Goal: Task Accomplishment & Management: Use online tool/utility

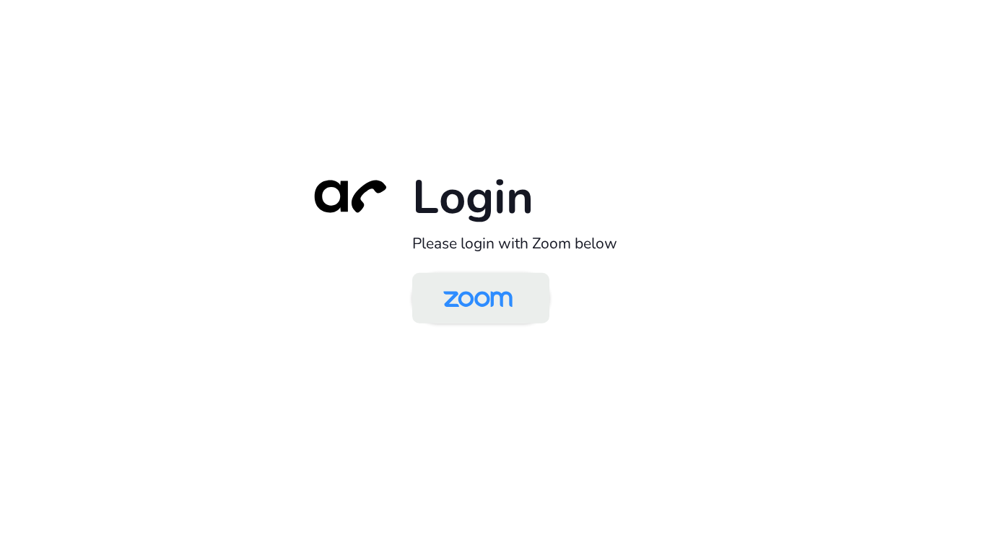
click at [473, 318] on img at bounding box center [478, 299] width 100 height 47
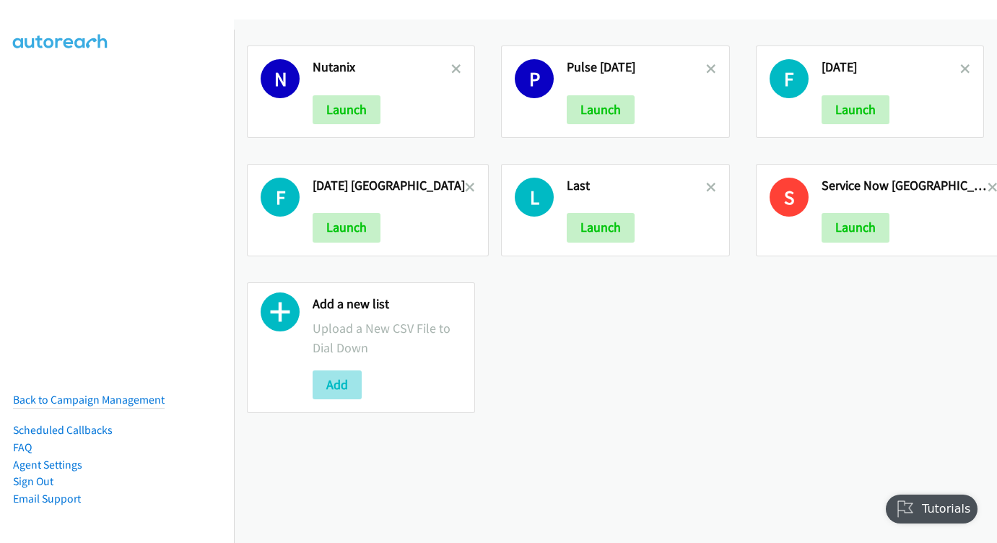
click at [330, 391] on button "Add" at bounding box center [337, 384] width 49 height 29
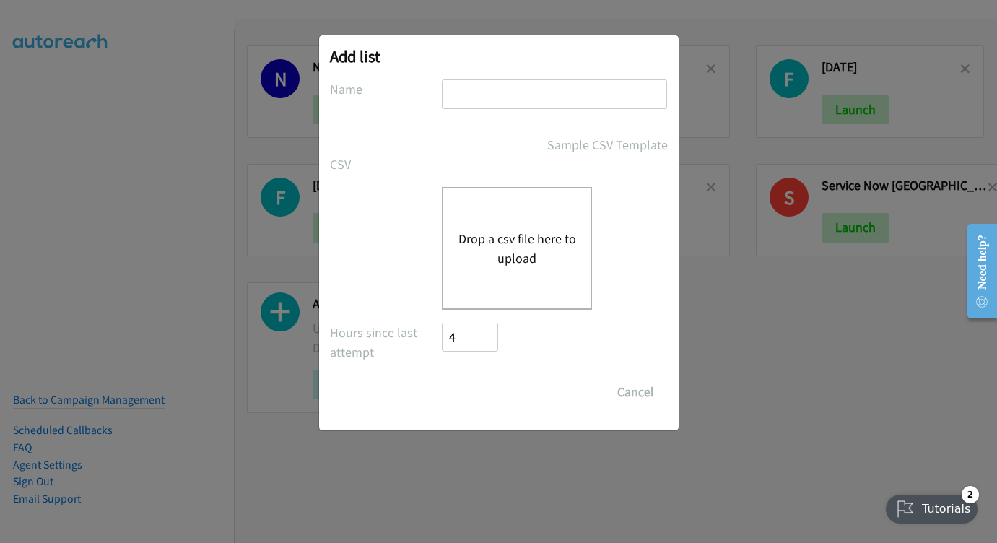
click at [571, 97] on input "text" at bounding box center [554, 94] width 225 height 30
type input "[DATE]"
click at [487, 225] on div "Drop a csv file here to upload" at bounding box center [517, 248] width 150 height 123
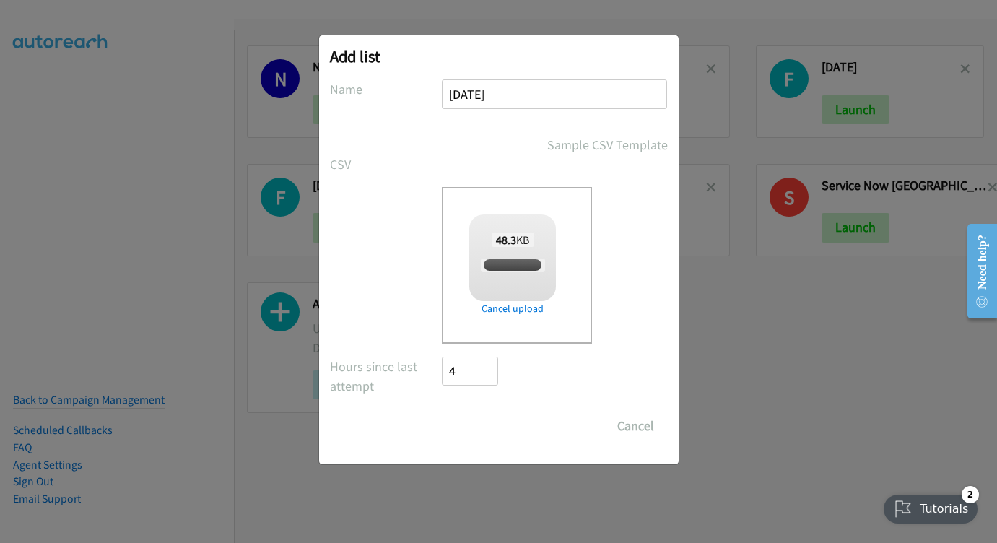
checkbox input "true"
click at [495, 429] on input "Save List" at bounding box center [481, 426] width 76 height 29
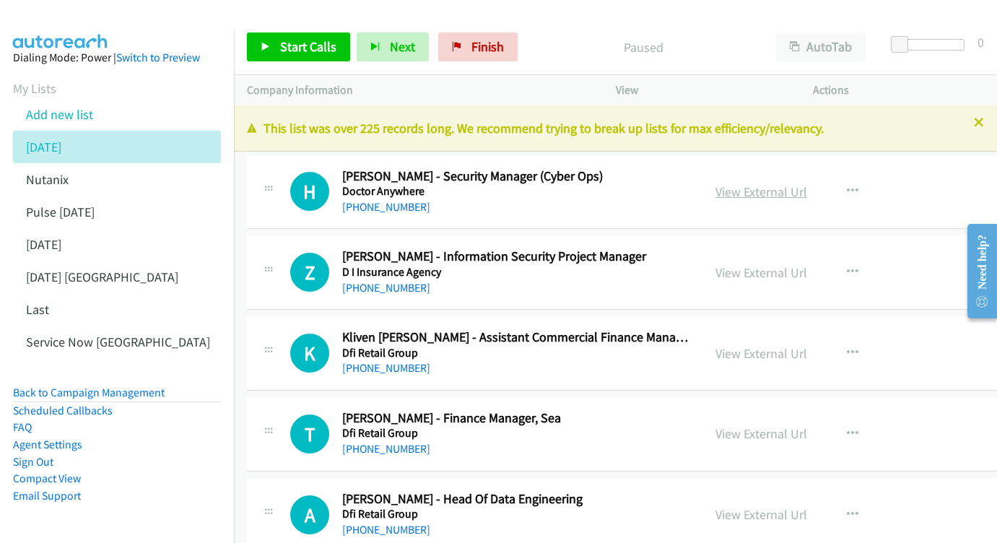
click at [788, 191] on link "View External Url" at bounding box center [761, 191] width 92 height 17
click at [779, 272] on link "View External Url" at bounding box center [761, 272] width 92 height 17
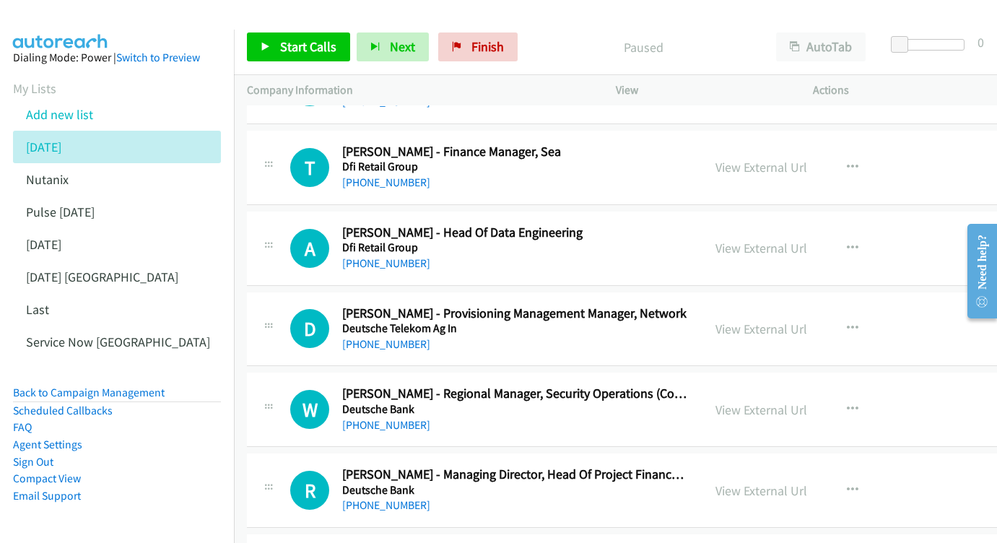
scroll to position [271, 0]
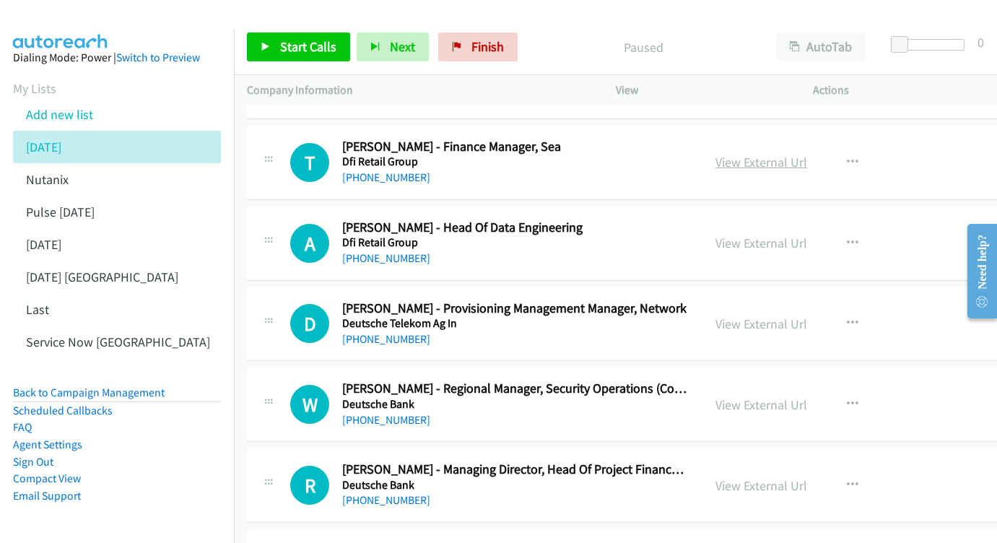
click at [748, 158] on link "View External Url" at bounding box center [761, 162] width 92 height 17
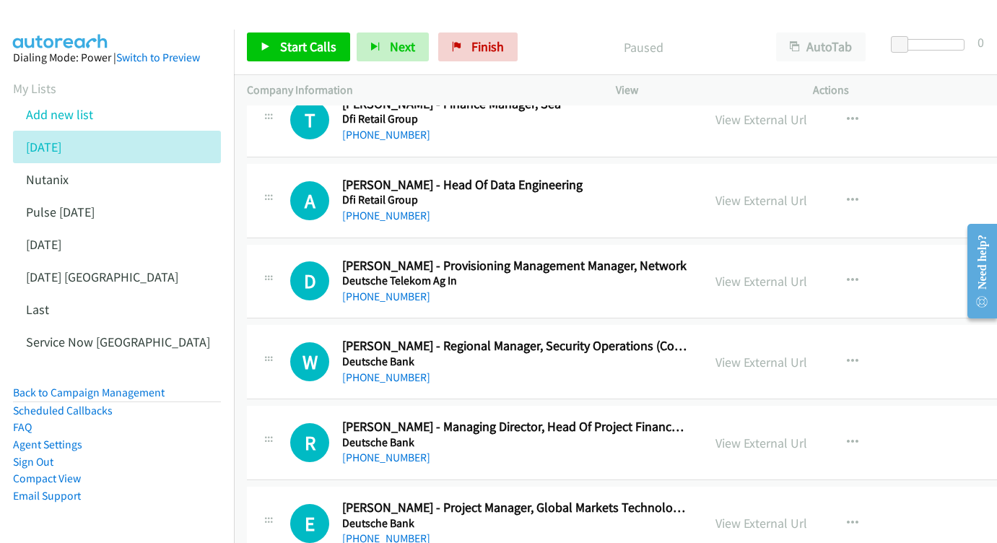
scroll to position [341, 0]
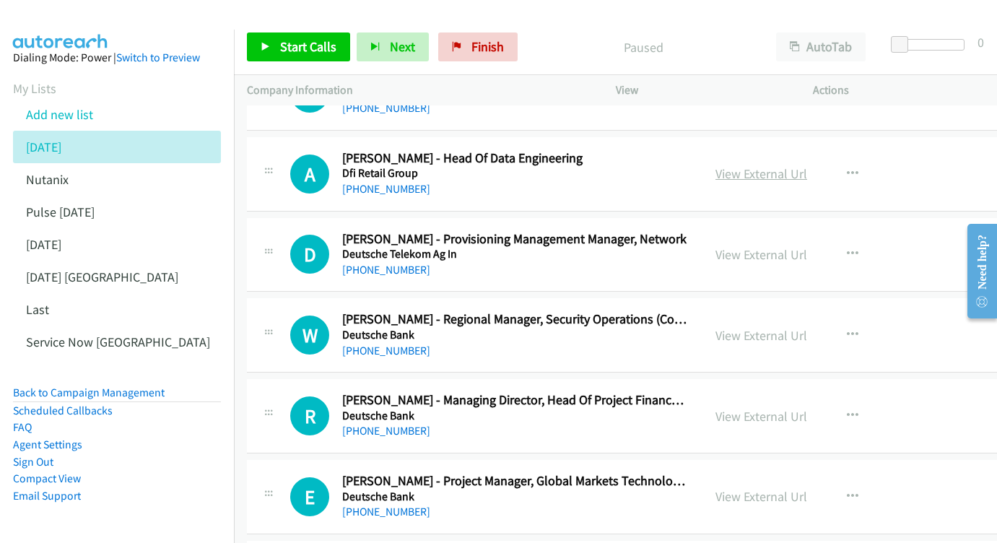
click at [807, 165] on link "View External Url" at bounding box center [761, 173] width 92 height 17
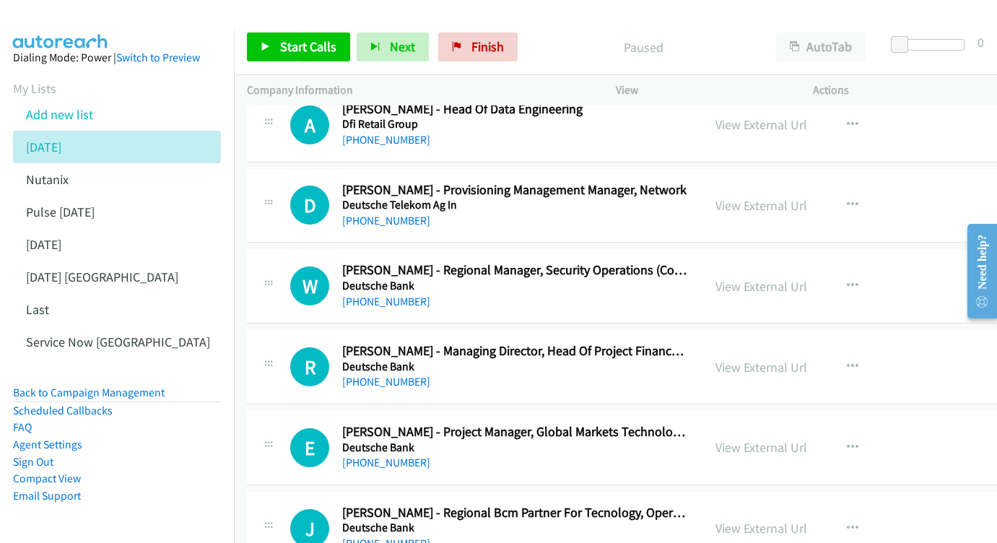
scroll to position [418, 0]
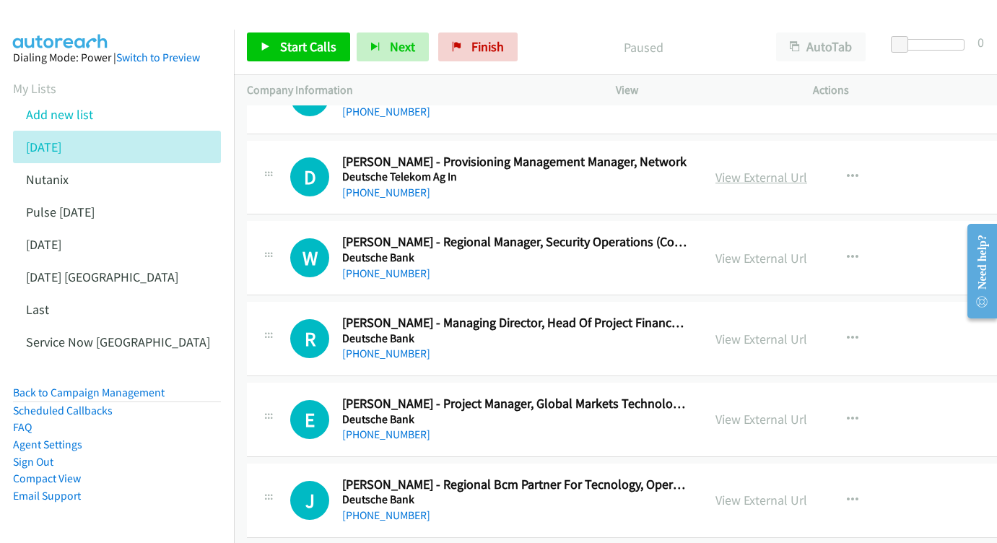
click at [752, 170] on link "View External Url" at bounding box center [761, 177] width 92 height 17
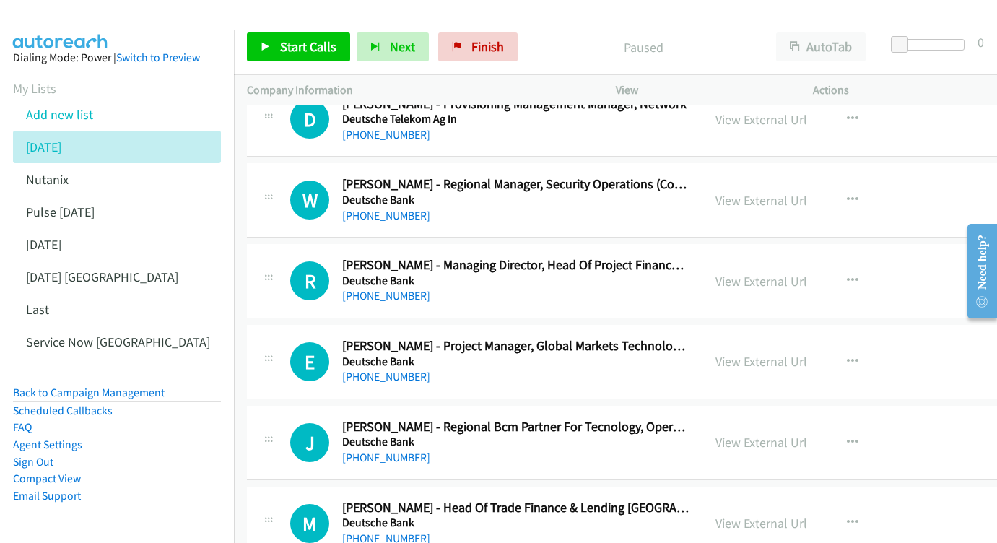
scroll to position [483, 0]
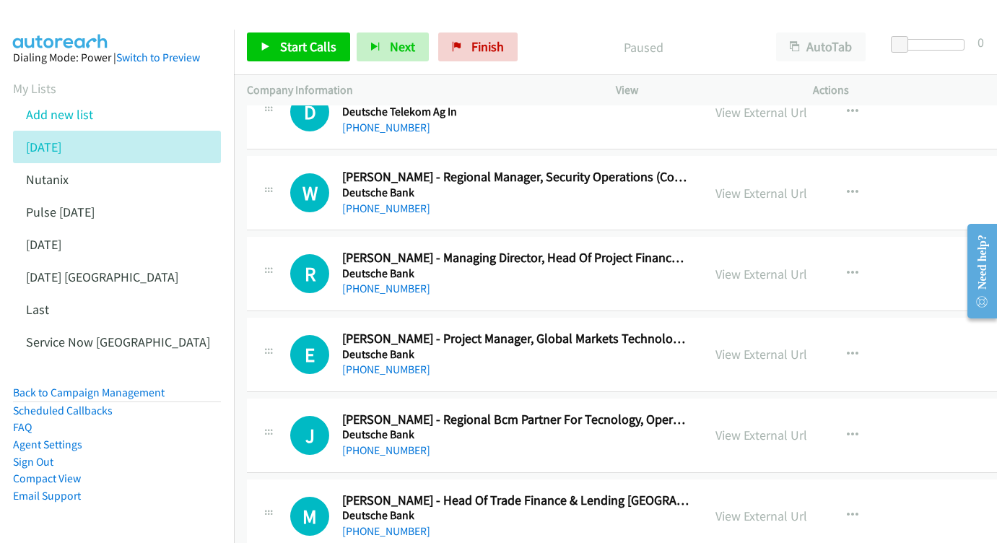
click at [746, 173] on div "View External Url View External Url Schedule/Manage Callback Start Calls Here R…" at bounding box center [823, 193] width 241 height 48
click at [758, 185] on link "View External Url" at bounding box center [761, 193] width 92 height 17
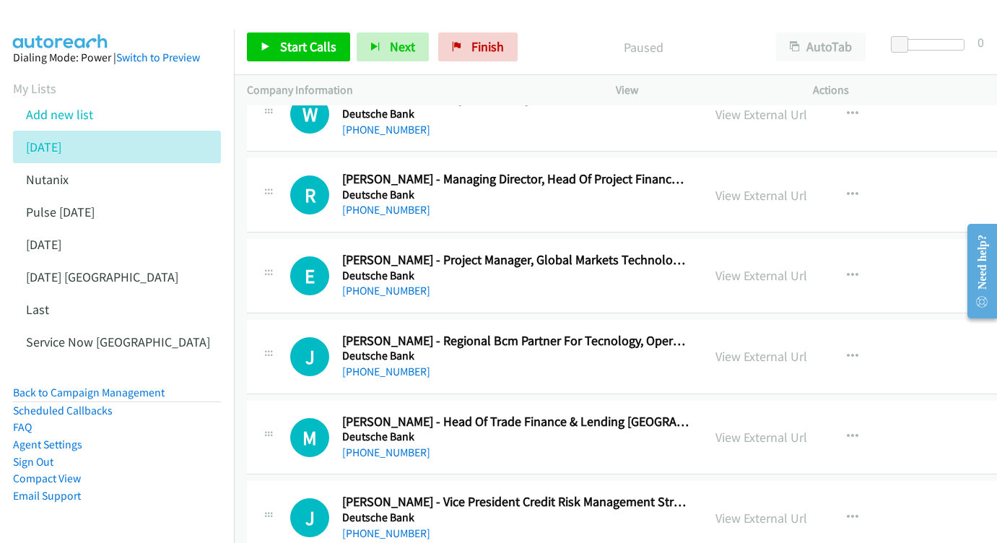
scroll to position [563, 0]
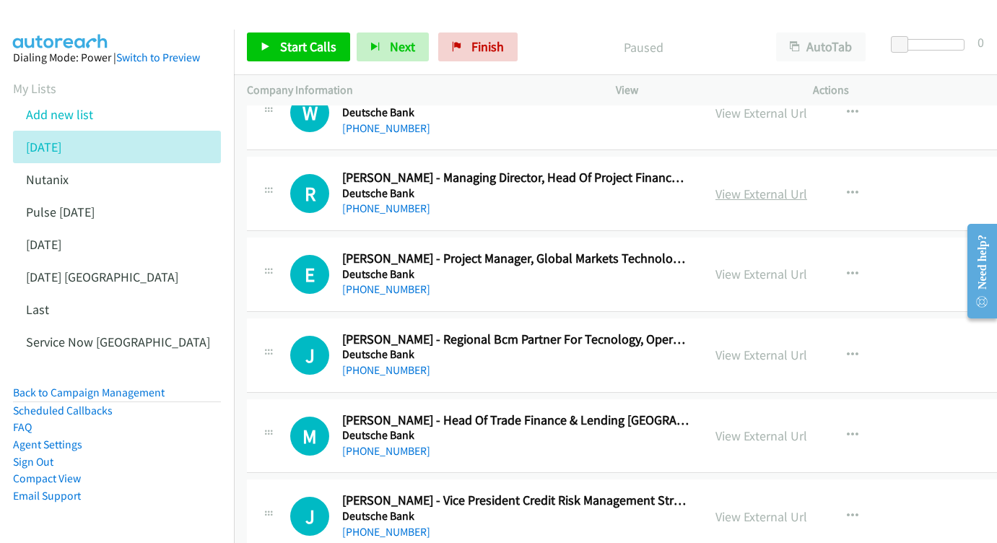
click at [802, 186] on link "View External Url" at bounding box center [761, 194] width 92 height 17
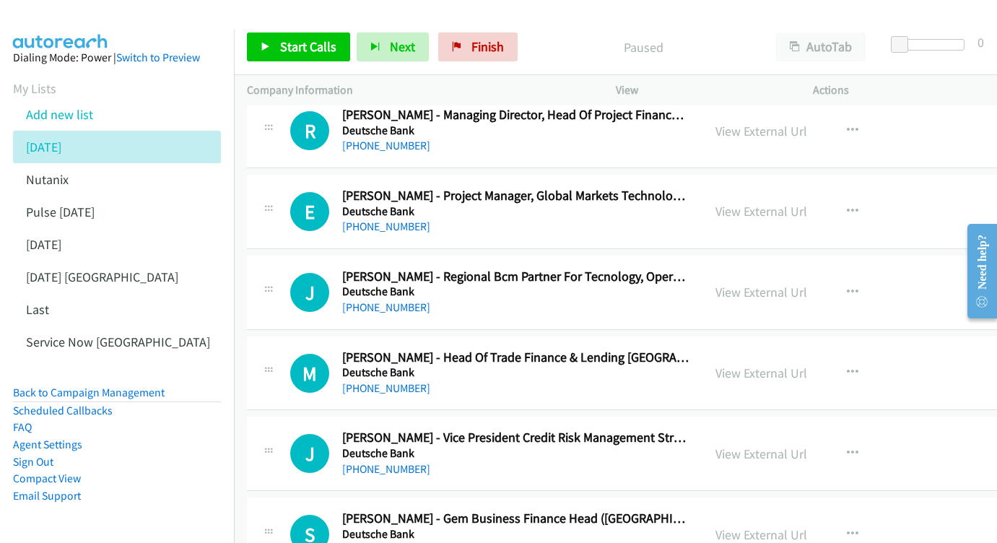
scroll to position [656, 0]
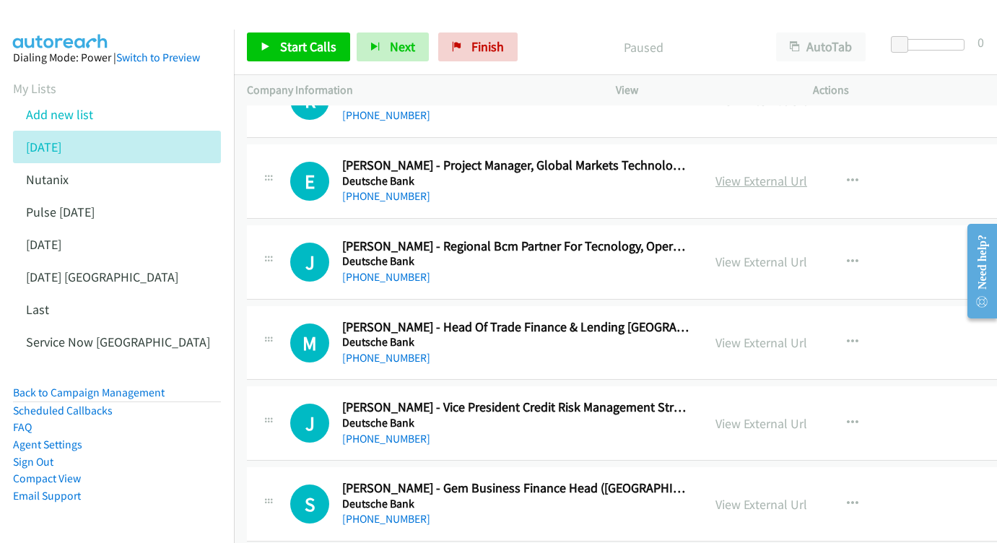
click at [765, 175] on link "View External Url" at bounding box center [761, 181] width 92 height 17
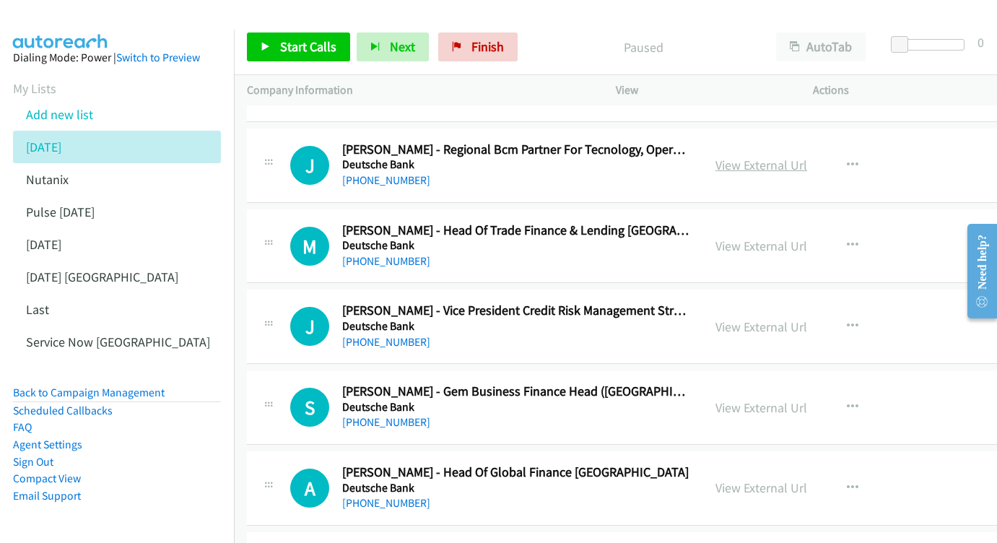
scroll to position [756, 0]
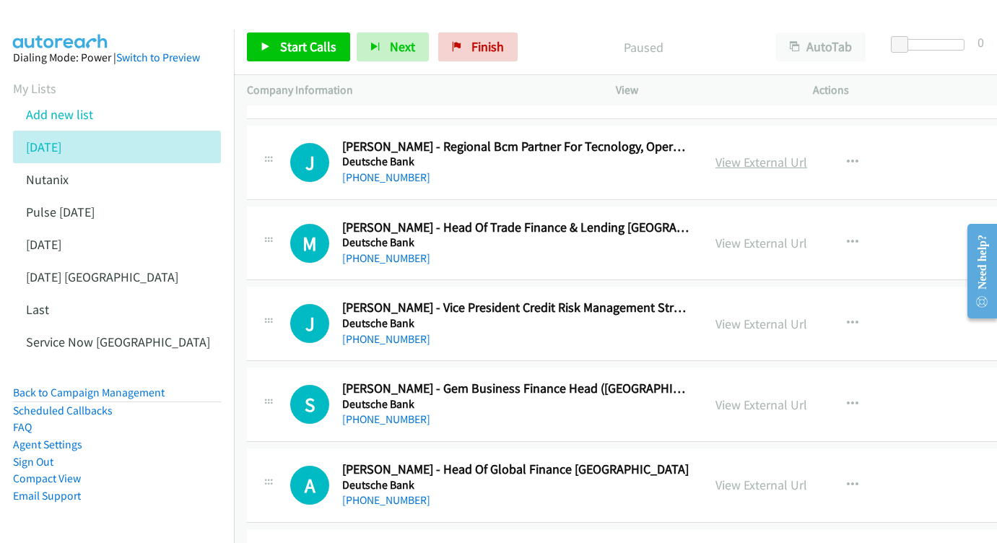
click at [760, 154] on link "View External Url" at bounding box center [761, 162] width 92 height 17
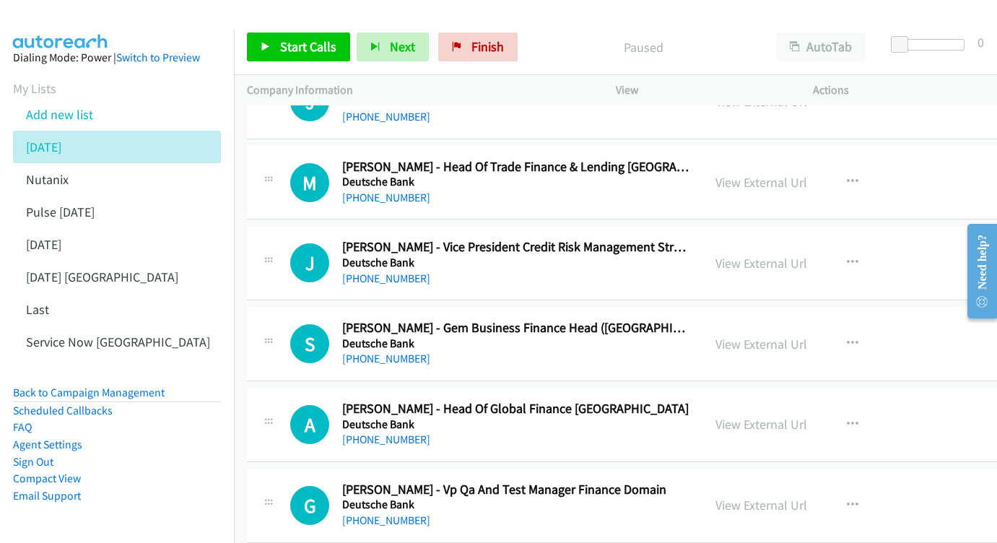
scroll to position [835, 0]
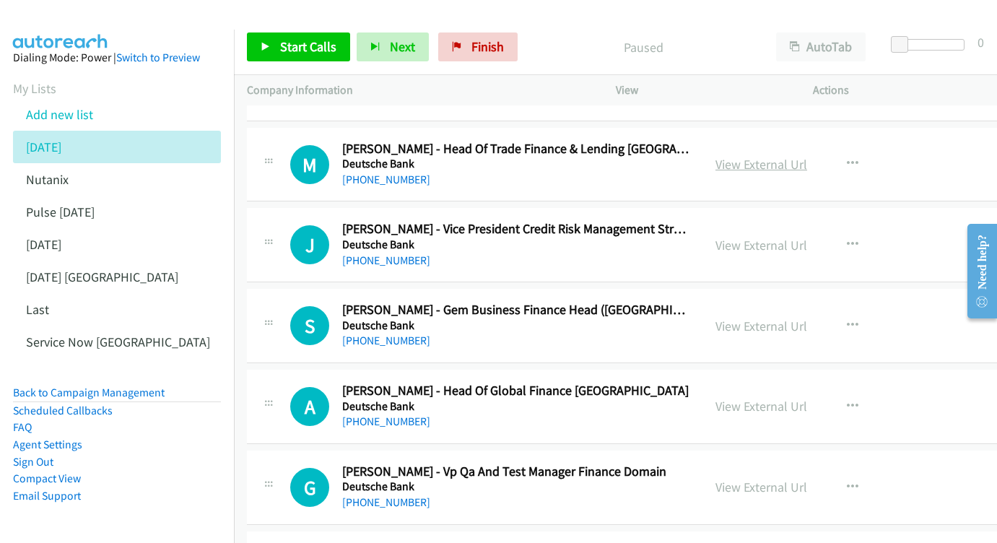
click at [785, 156] on link "View External Url" at bounding box center [761, 164] width 92 height 17
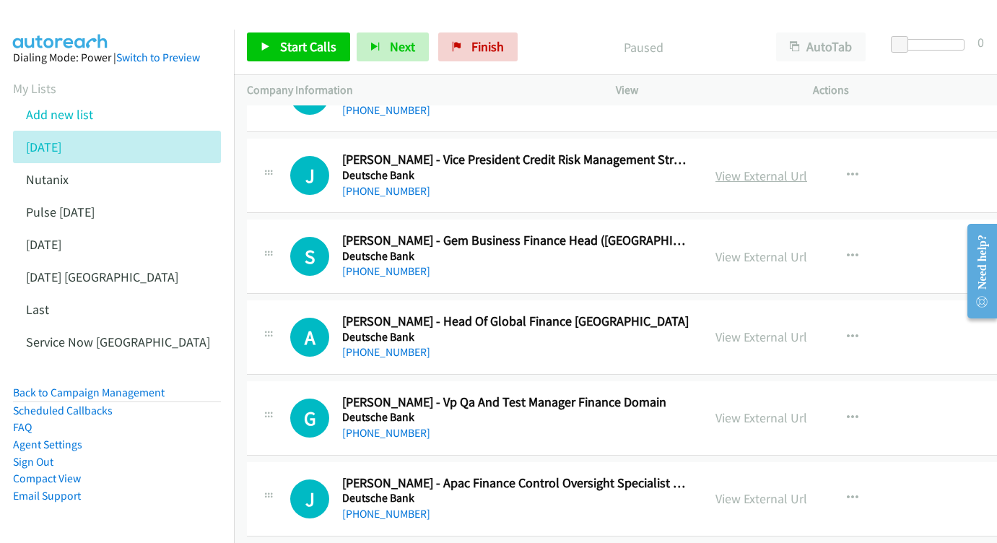
click at [775, 168] on link "View External Url" at bounding box center [761, 176] width 92 height 17
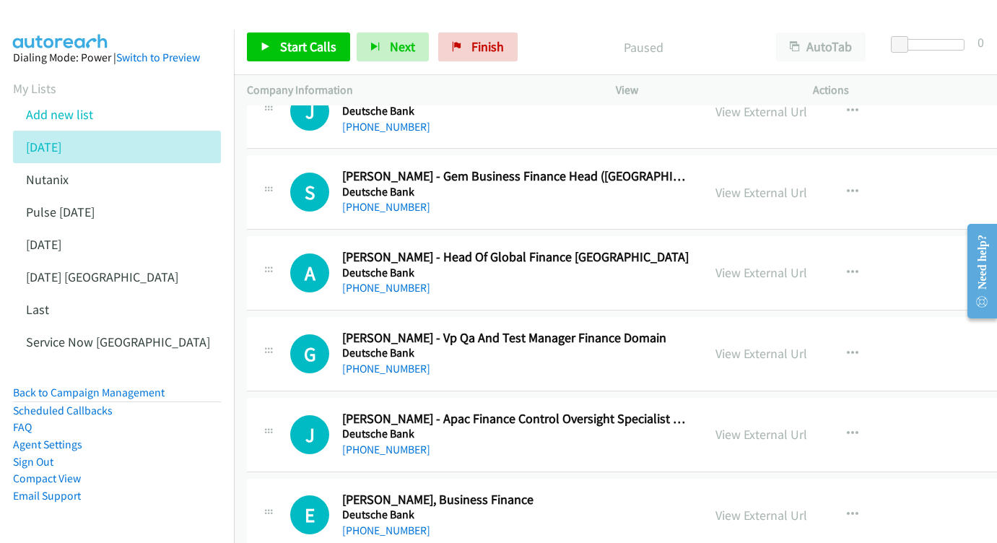
scroll to position [981, 0]
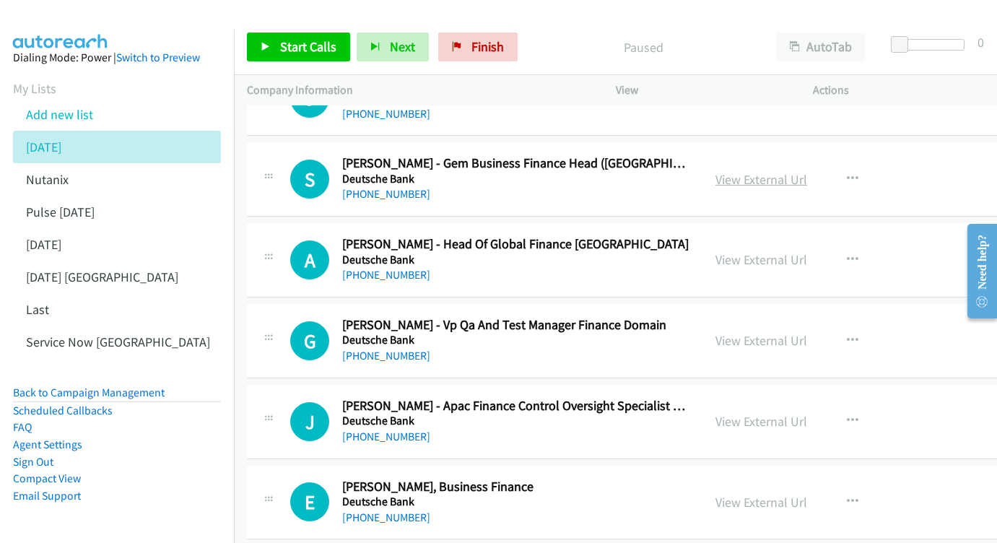
click at [801, 171] on link "View External Url" at bounding box center [761, 179] width 92 height 17
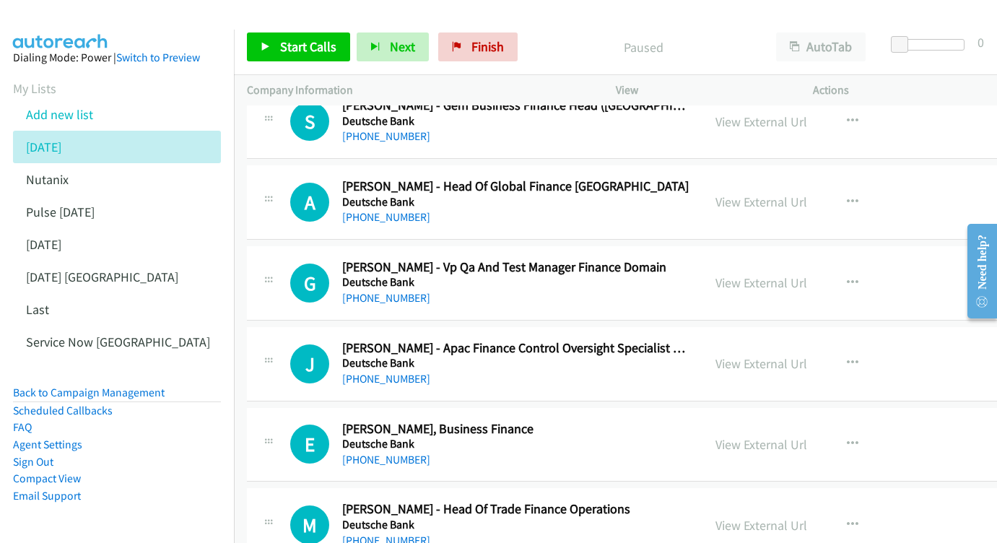
scroll to position [1053, 0]
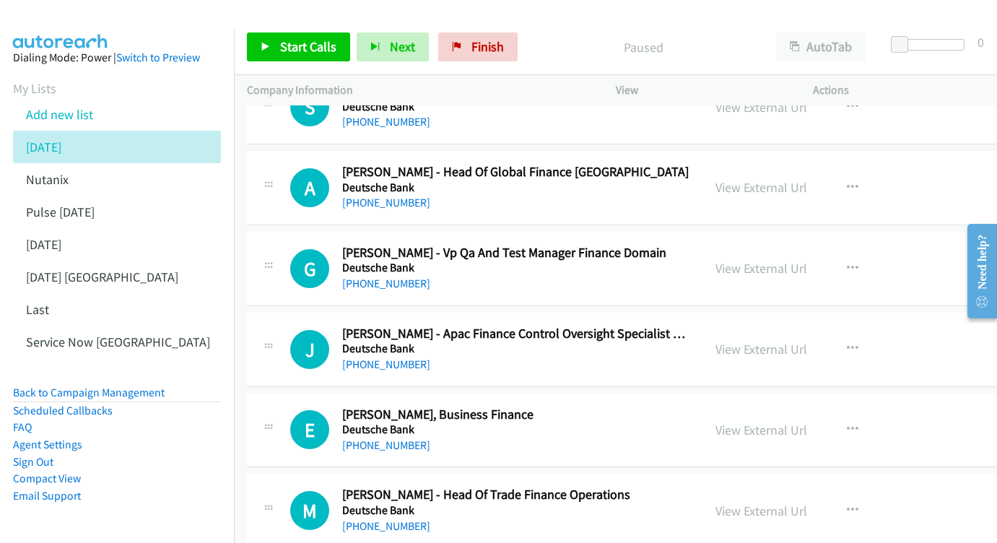
click at [770, 178] on div "View External Url" at bounding box center [761, 187] width 92 height 19
click at [775, 179] on link "View External Url" at bounding box center [761, 187] width 92 height 17
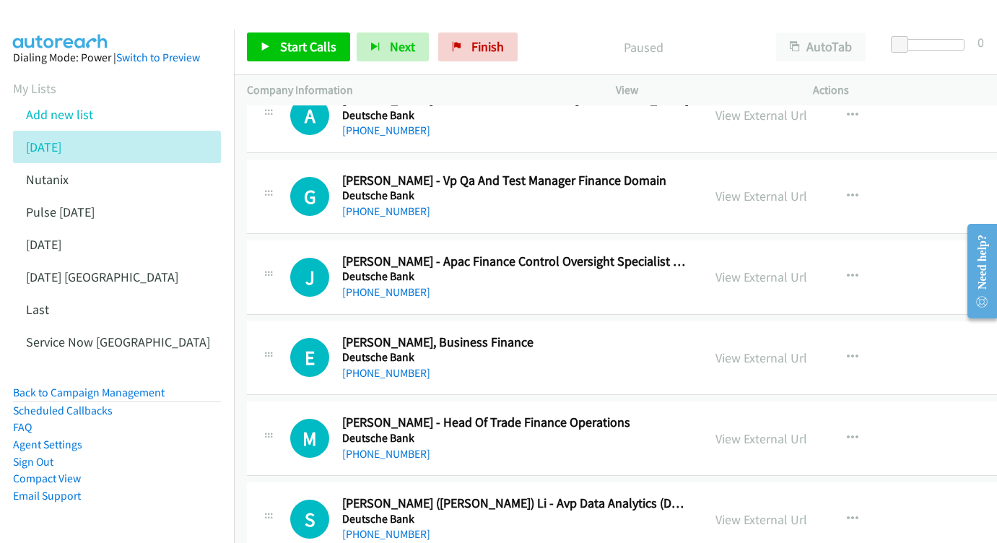
scroll to position [1139, 0]
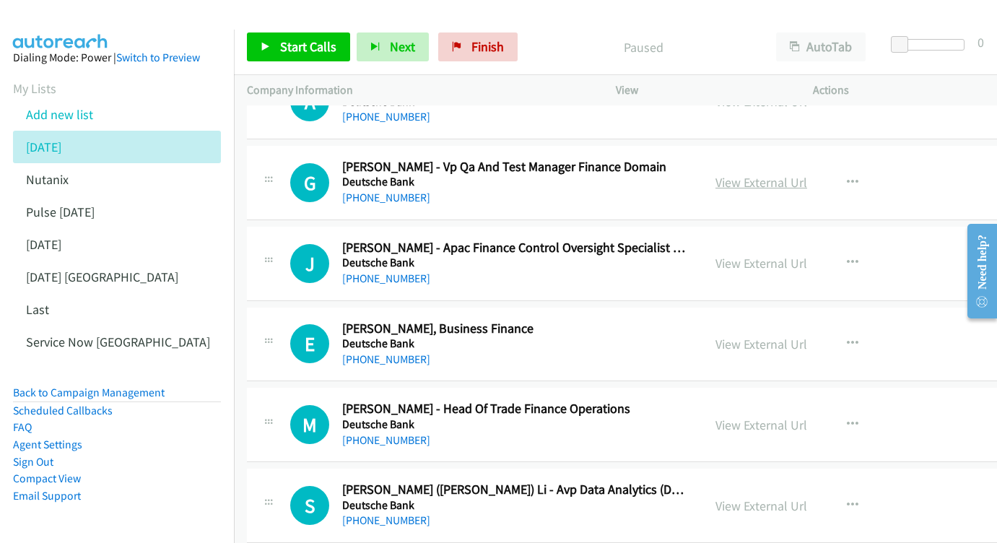
click at [789, 174] on link "View External Url" at bounding box center [761, 182] width 92 height 17
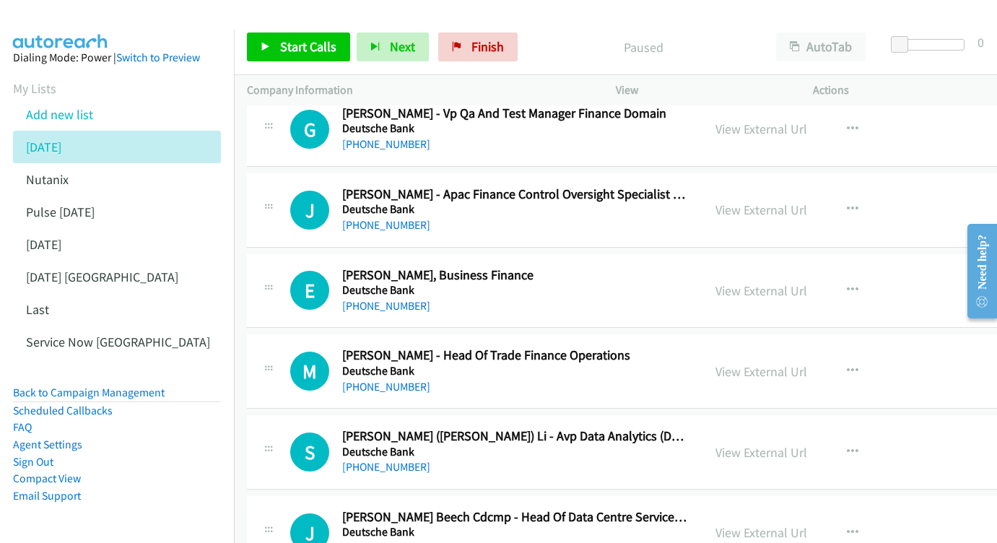
scroll to position [1222, 0]
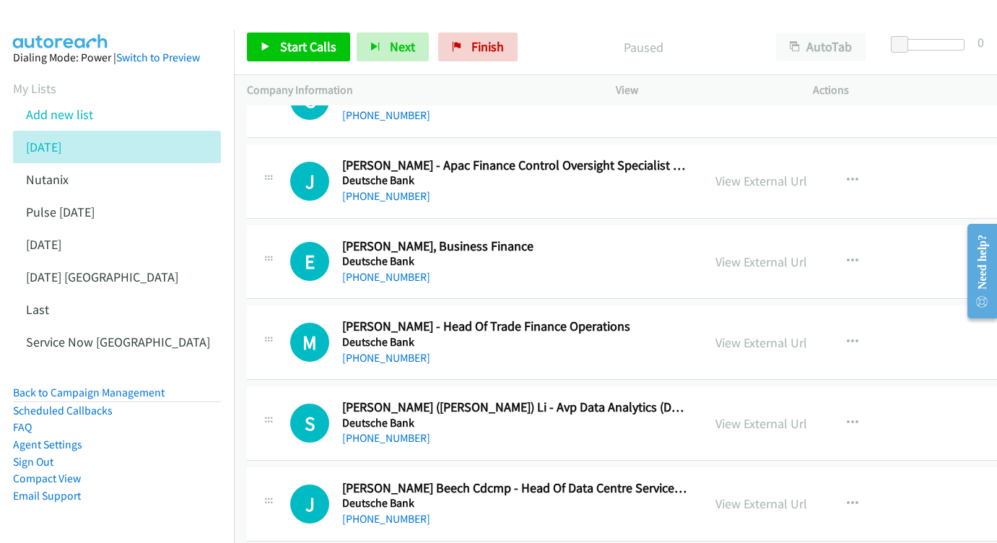
click at [787, 171] on div "View External Url" at bounding box center [761, 180] width 92 height 19
click at [778, 173] on link "View External Url" at bounding box center [761, 181] width 92 height 17
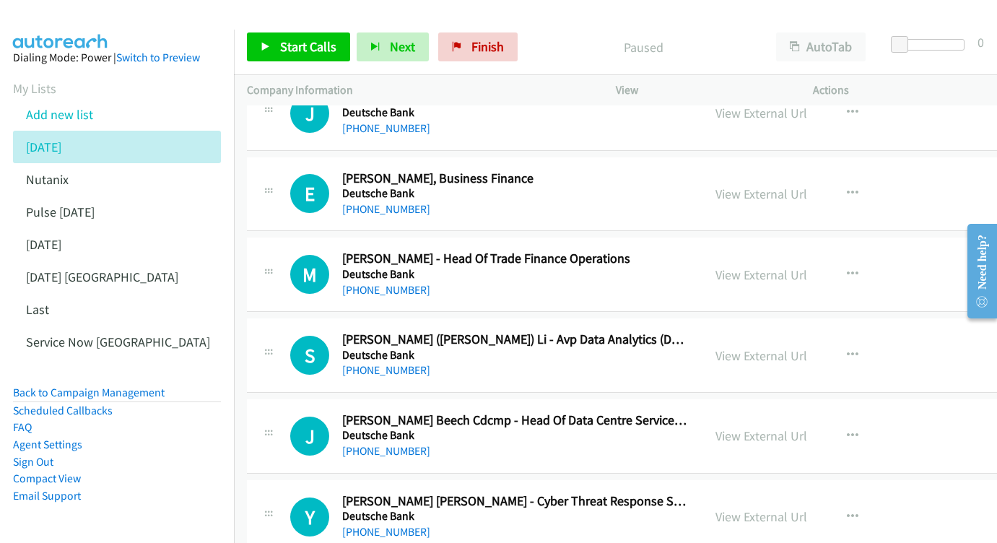
scroll to position [1311, 0]
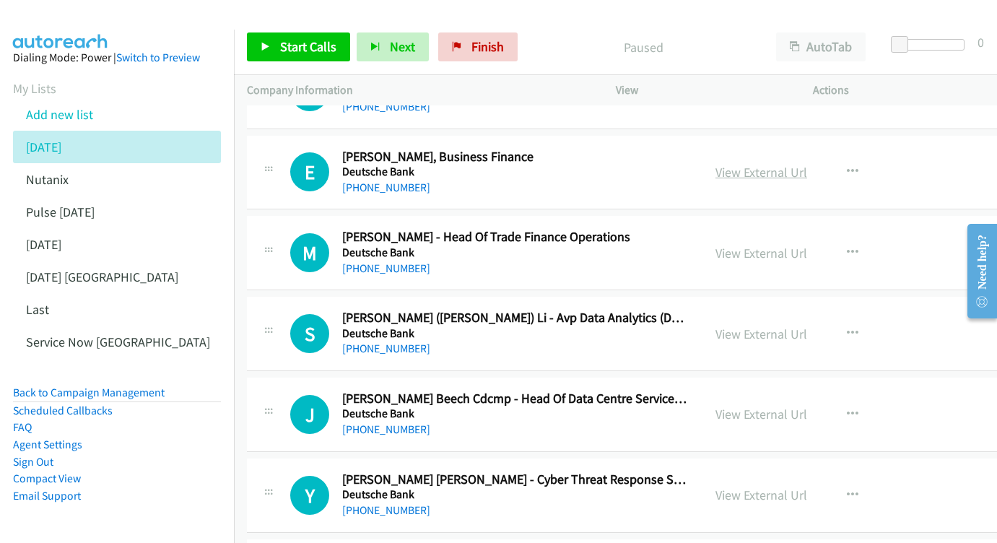
click at [769, 164] on link "View External Url" at bounding box center [761, 172] width 92 height 17
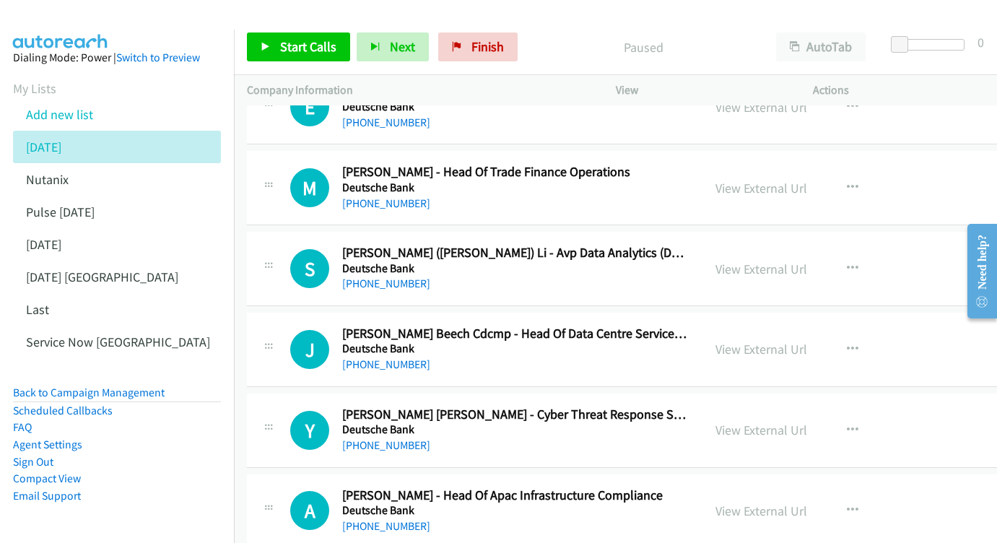
scroll to position [1386, 0]
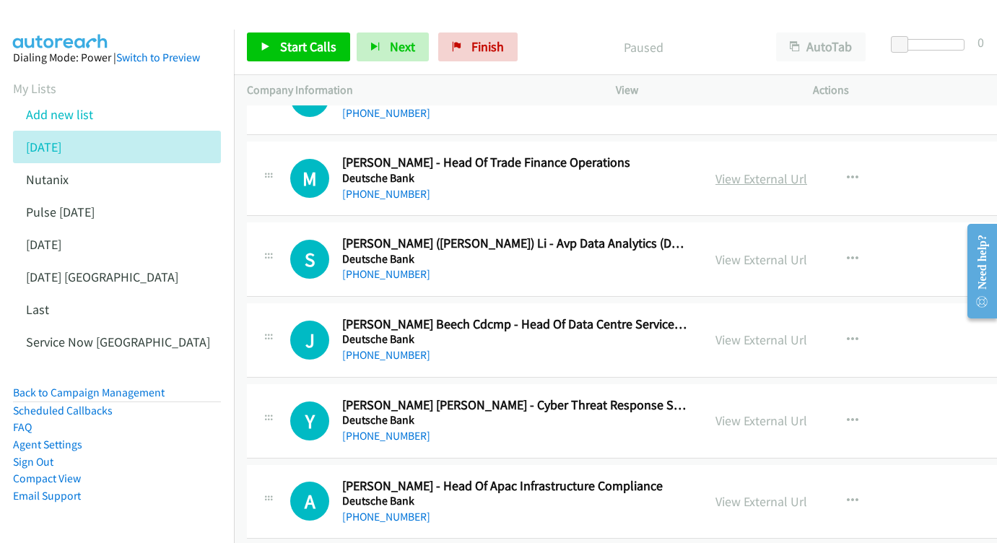
click at [763, 170] on link "View External Url" at bounding box center [761, 178] width 92 height 17
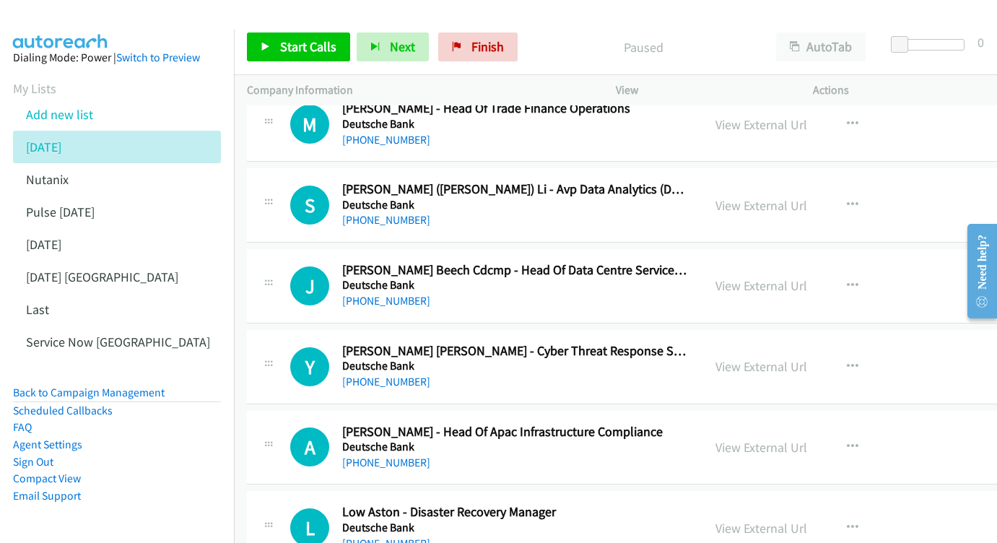
scroll to position [1450, 0]
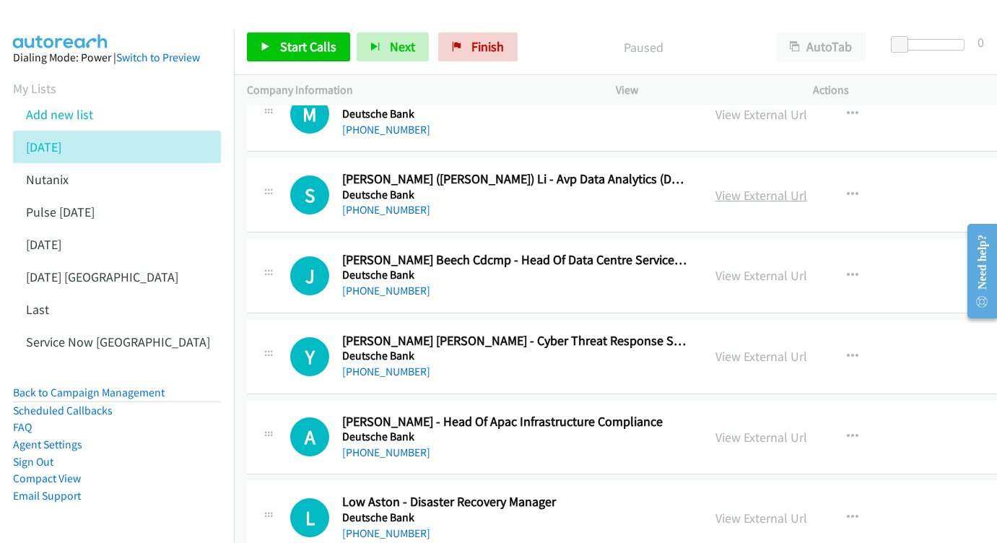
click at [765, 187] on link "View External Url" at bounding box center [761, 195] width 92 height 17
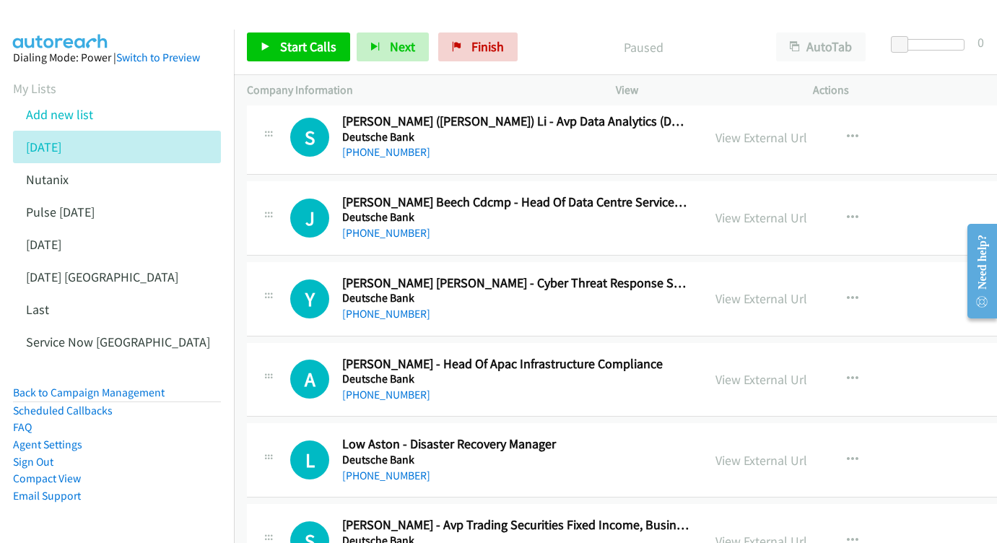
scroll to position [1523, 0]
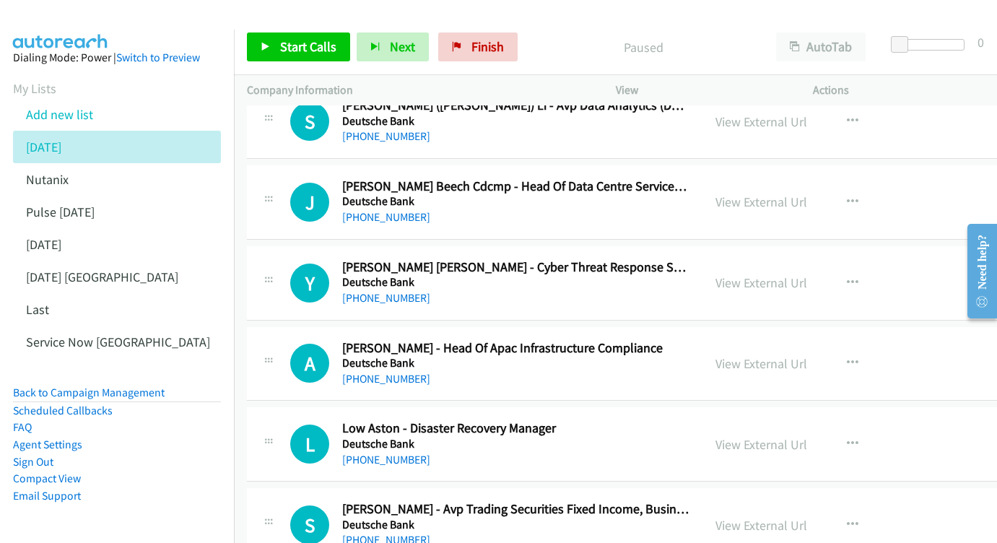
click at [752, 178] on div "View External Url View External Url Schedule/Manage Callback Start Calls Here R…" at bounding box center [823, 202] width 241 height 48
click at [752, 193] on link "View External Url" at bounding box center [761, 201] width 92 height 17
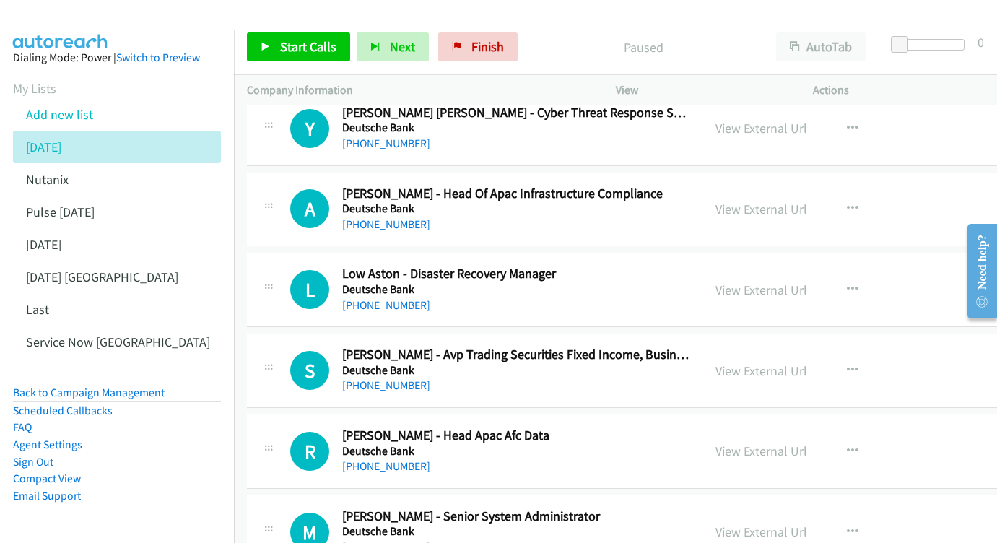
scroll to position [1679, 0]
click at [690, 185] on h2 "Austen Marriott - Head Of Apac Infrastructure Compliance" at bounding box center [515, 193] width 347 height 17
click at [767, 199] on div "View External Url" at bounding box center [761, 208] width 92 height 19
click at [771, 200] on link "View External Url" at bounding box center [761, 208] width 92 height 17
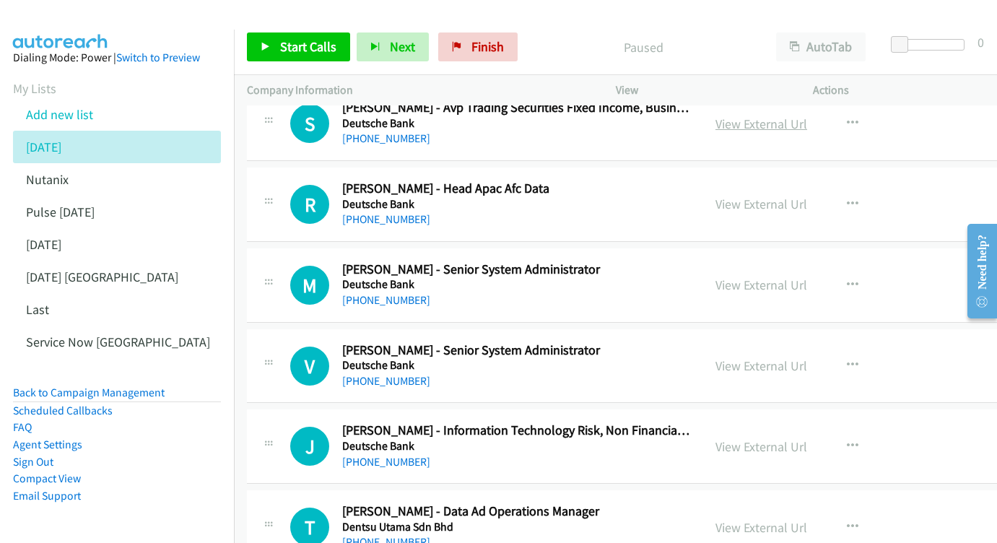
scroll to position [1937, 0]
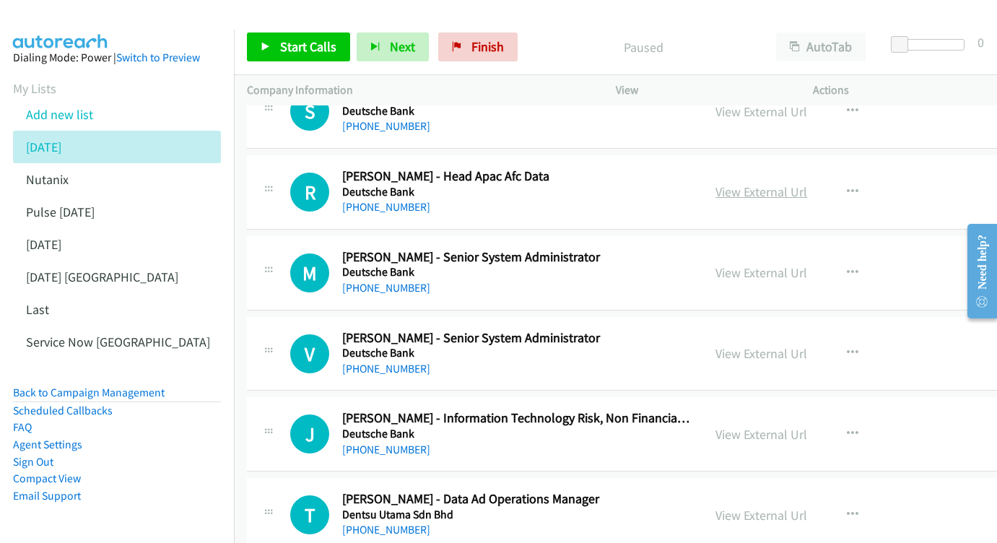
click at [779, 183] on link "View External Url" at bounding box center [761, 191] width 92 height 17
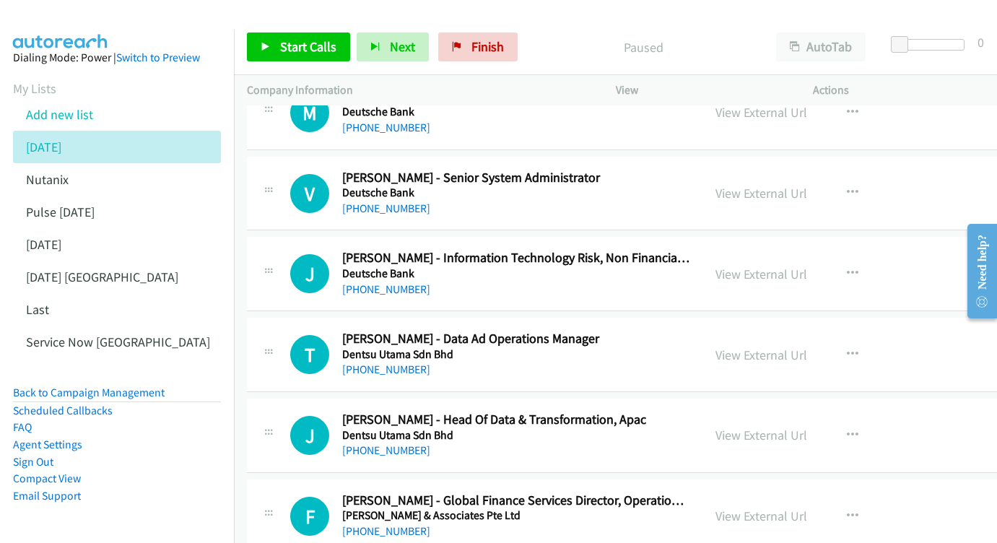
scroll to position [2162, 0]
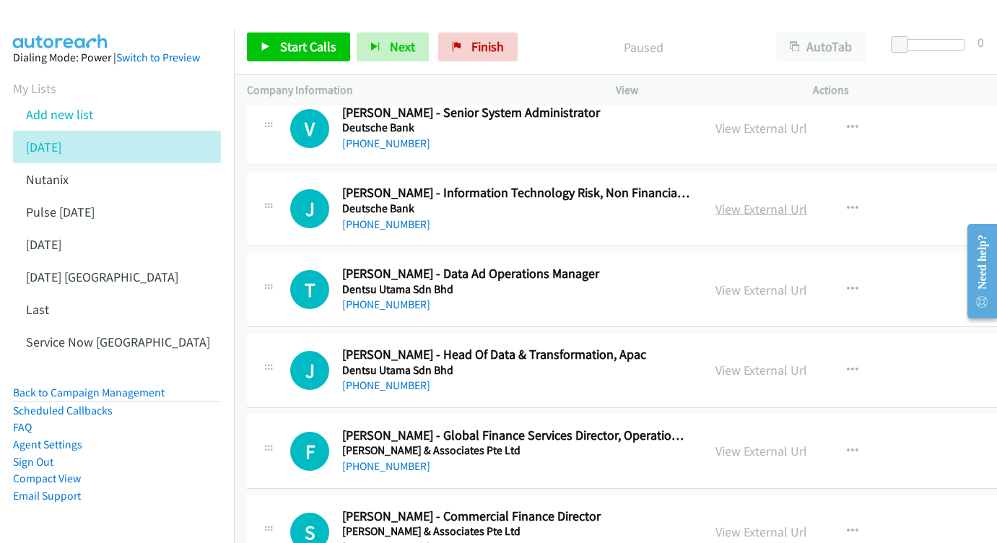
click at [755, 201] on link "View External Url" at bounding box center [761, 209] width 92 height 17
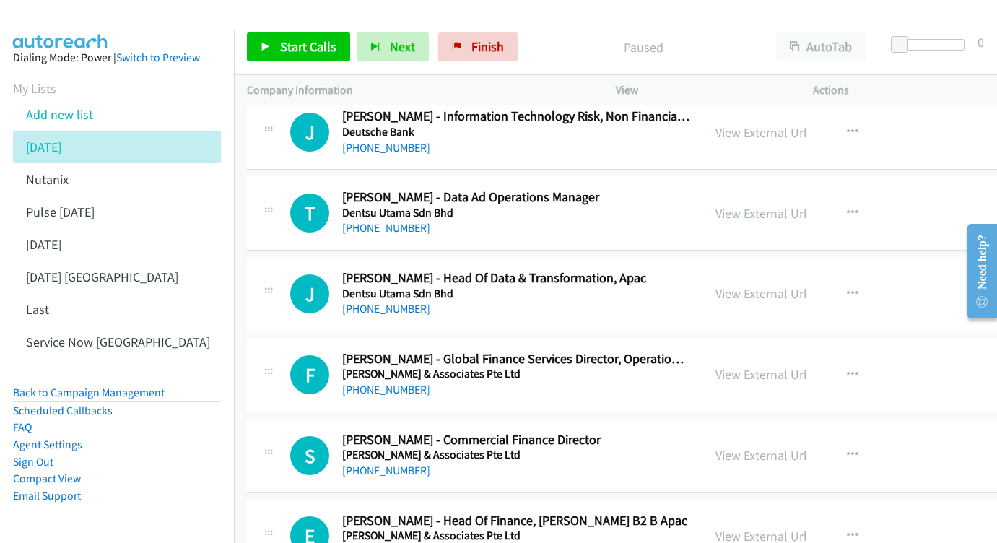
scroll to position [2243, 0]
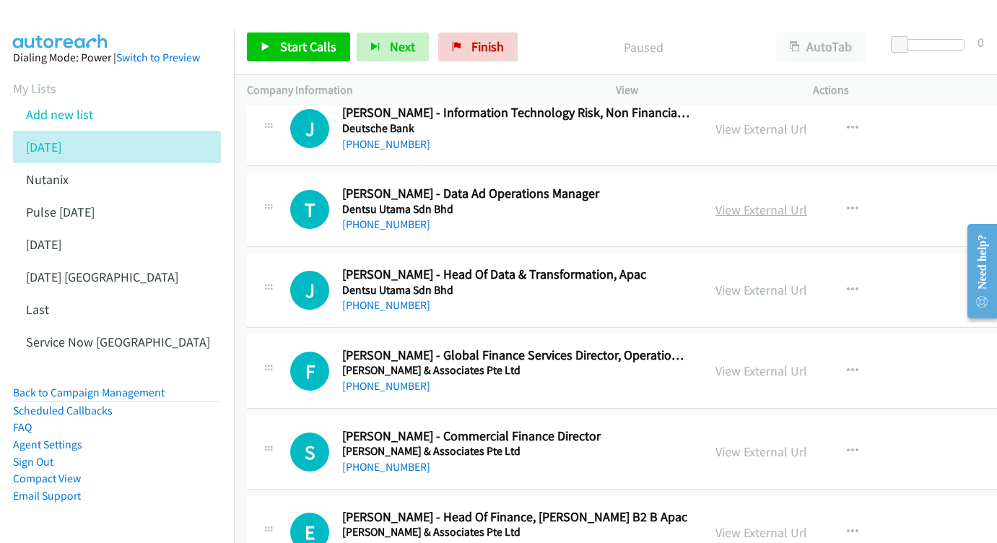
click at [754, 201] on link "View External Url" at bounding box center [761, 209] width 92 height 17
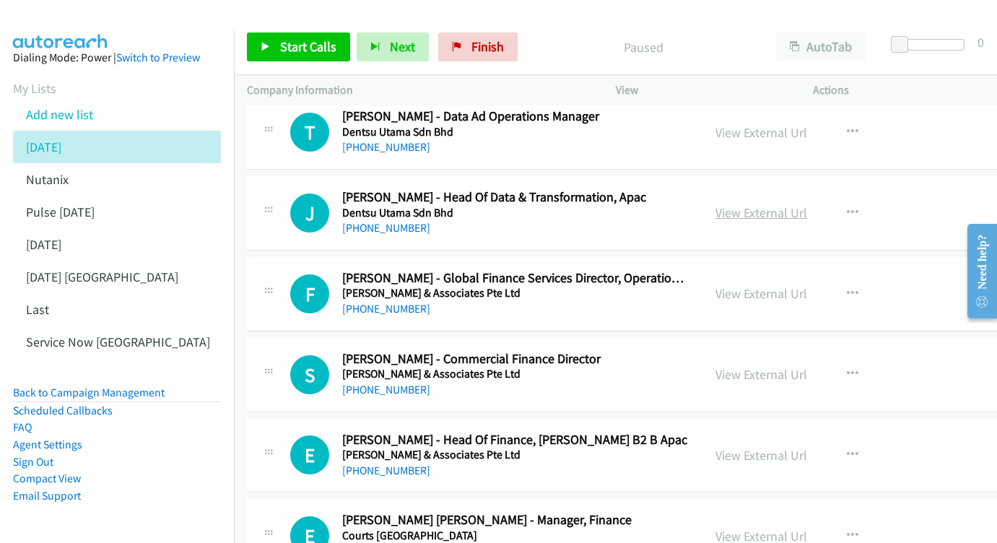
click at [755, 204] on link "View External Url" at bounding box center [761, 212] width 92 height 17
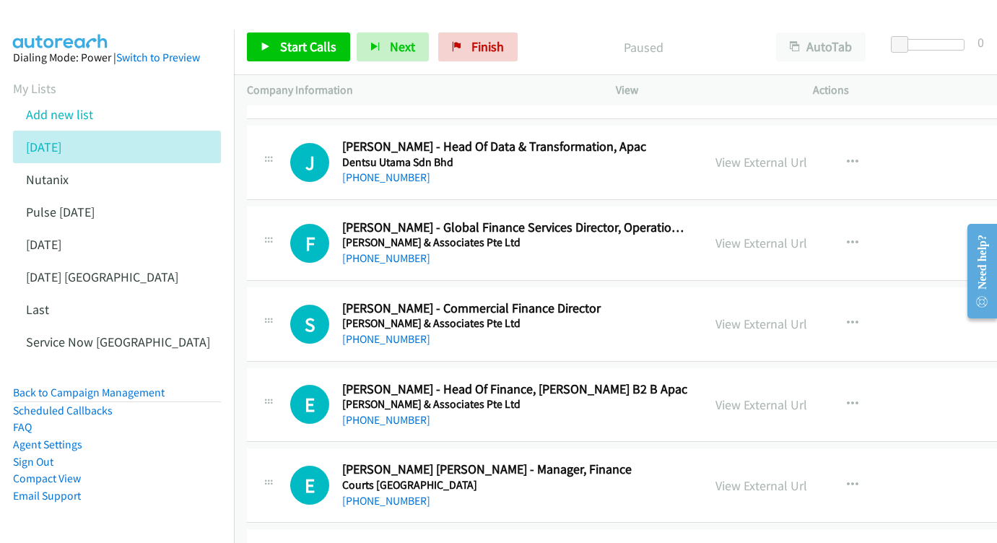
scroll to position [2386, 0]
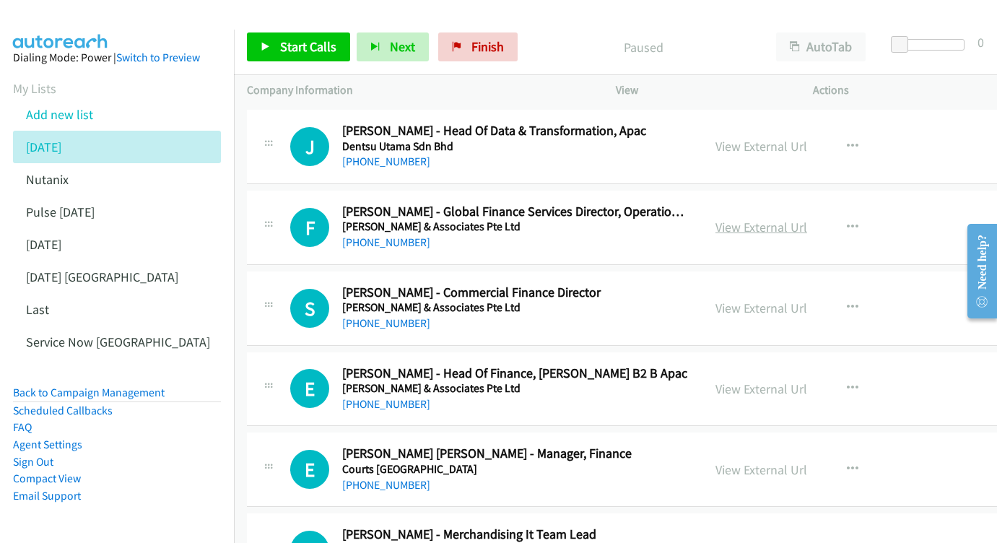
click at [793, 219] on link "View External Url" at bounding box center [761, 227] width 92 height 17
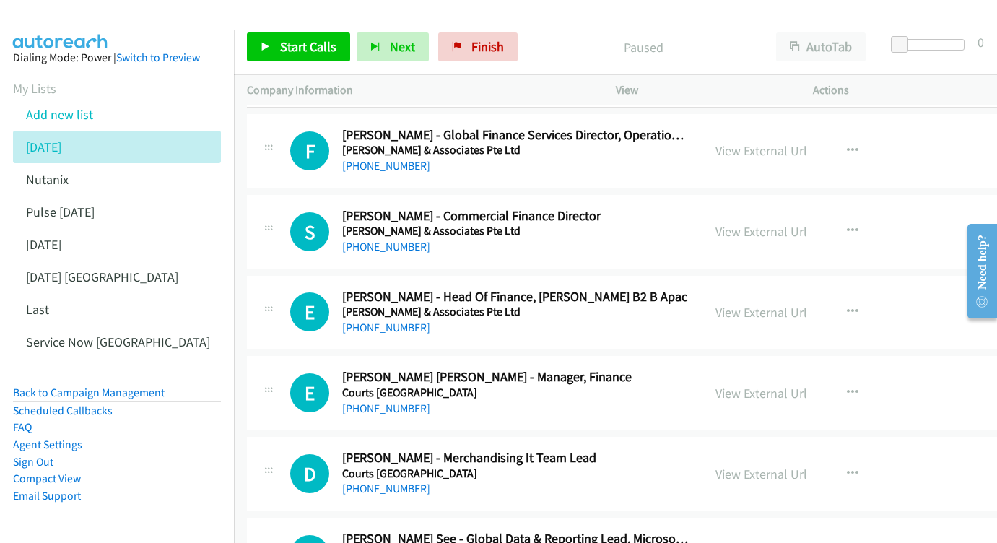
scroll to position [2491, 0]
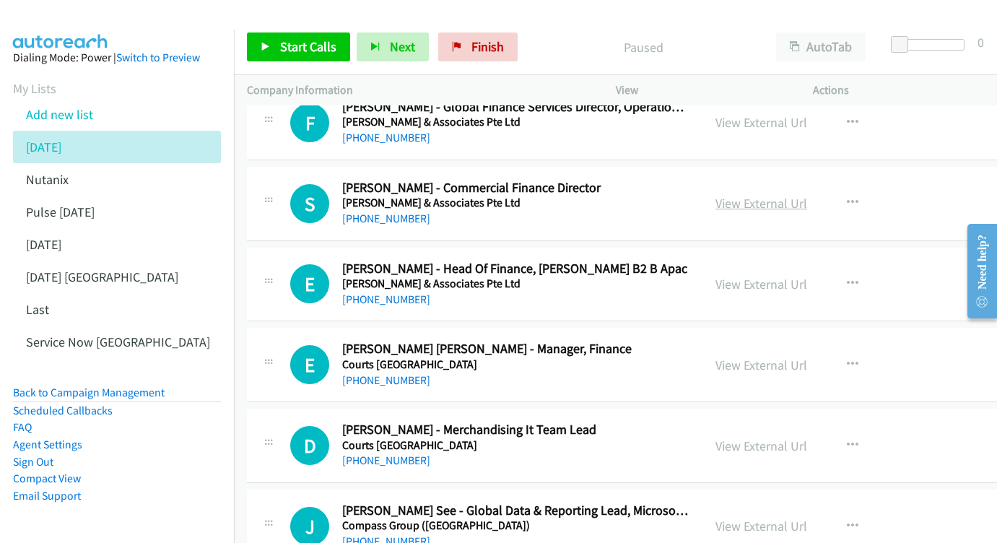
click at [736, 195] on link "View External Url" at bounding box center [761, 203] width 92 height 17
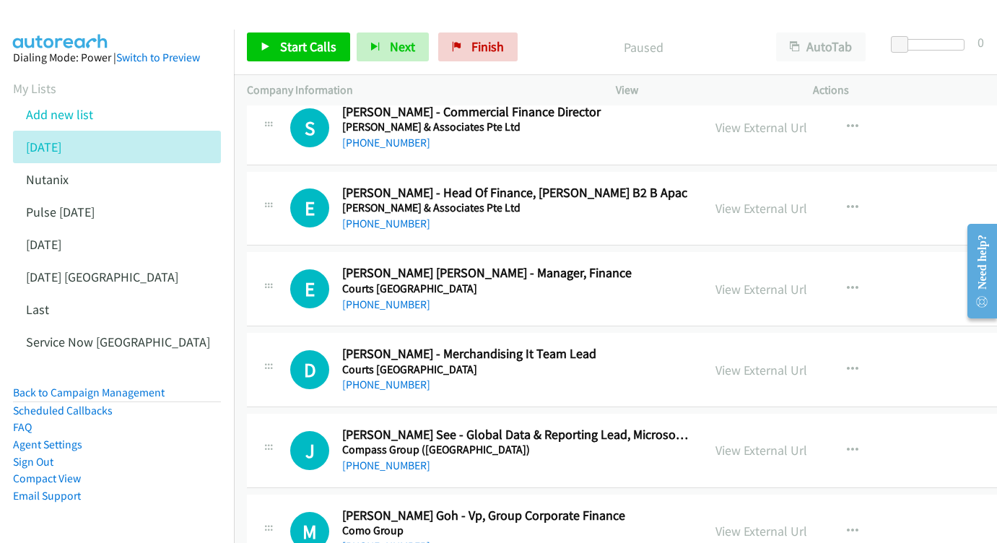
scroll to position [2570, 0]
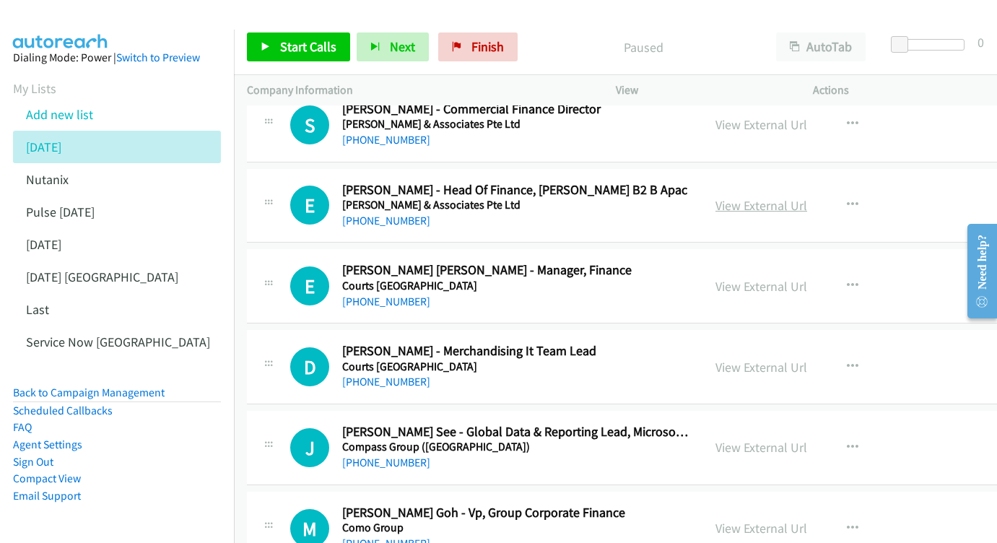
click at [747, 197] on link "View External Url" at bounding box center [761, 205] width 92 height 17
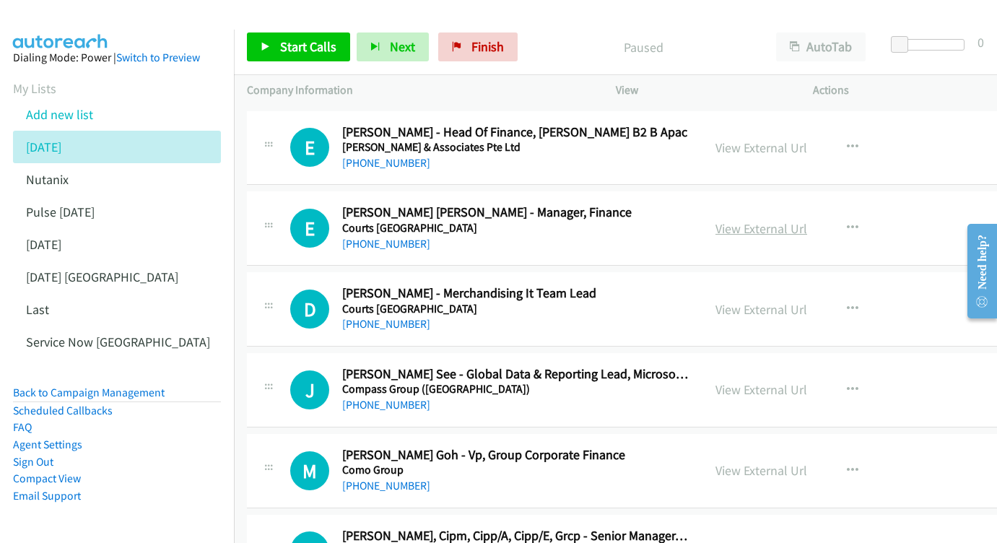
scroll to position [2651, 0]
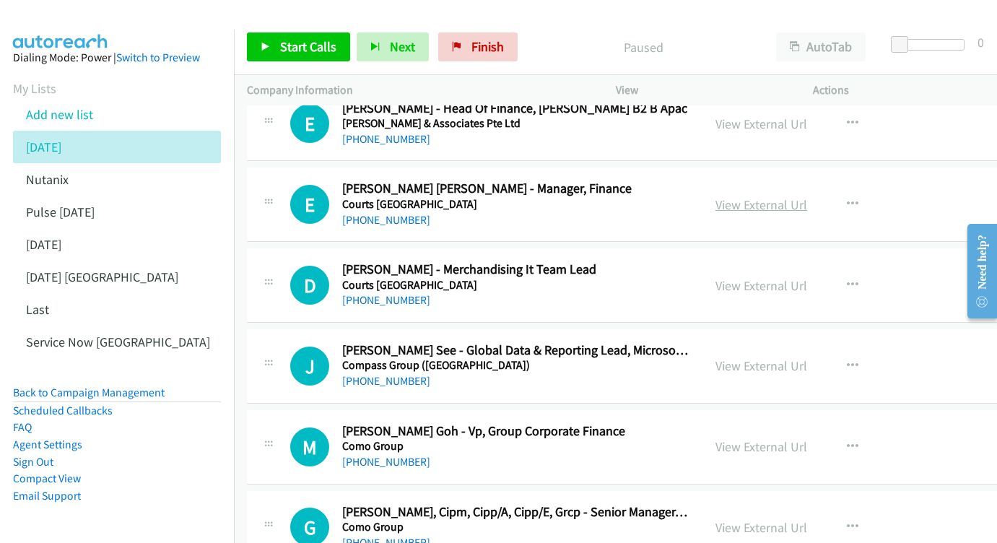
click at [793, 196] on link "View External Url" at bounding box center [761, 204] width 92 height 17
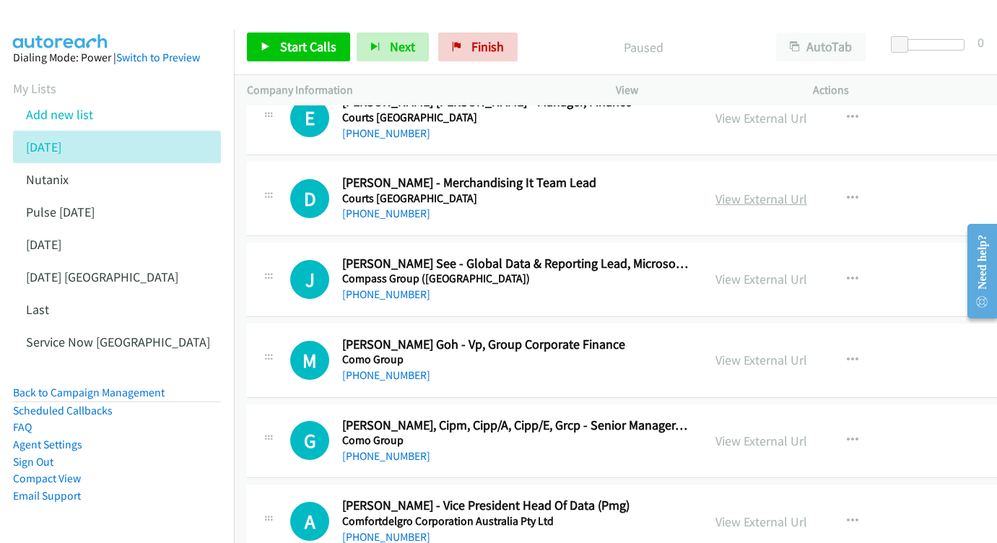
scroll to position [2795, 0]
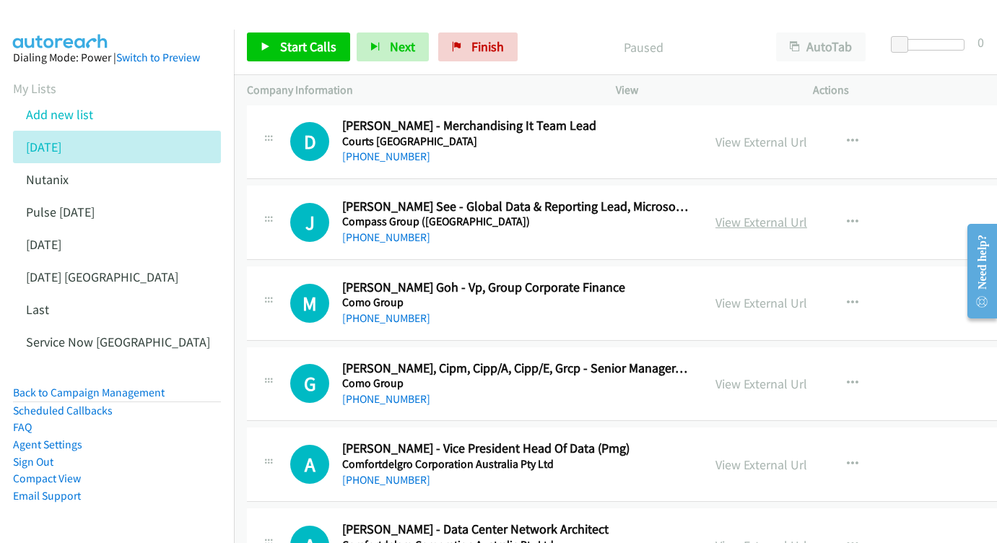
click at [770, 214] on link "View External Url" at bounding box center [761, 222] width 92 height 17
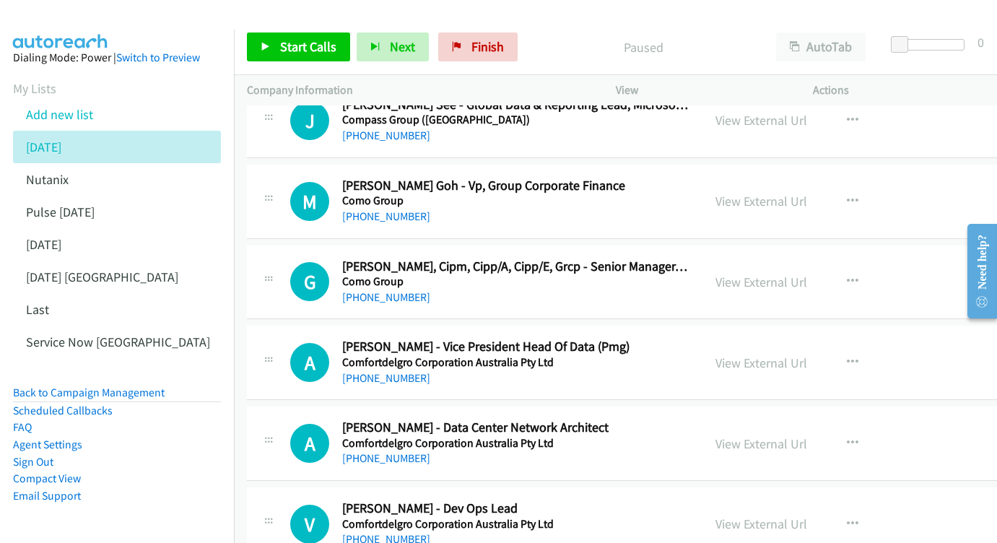
scroll to position [2900, 0]
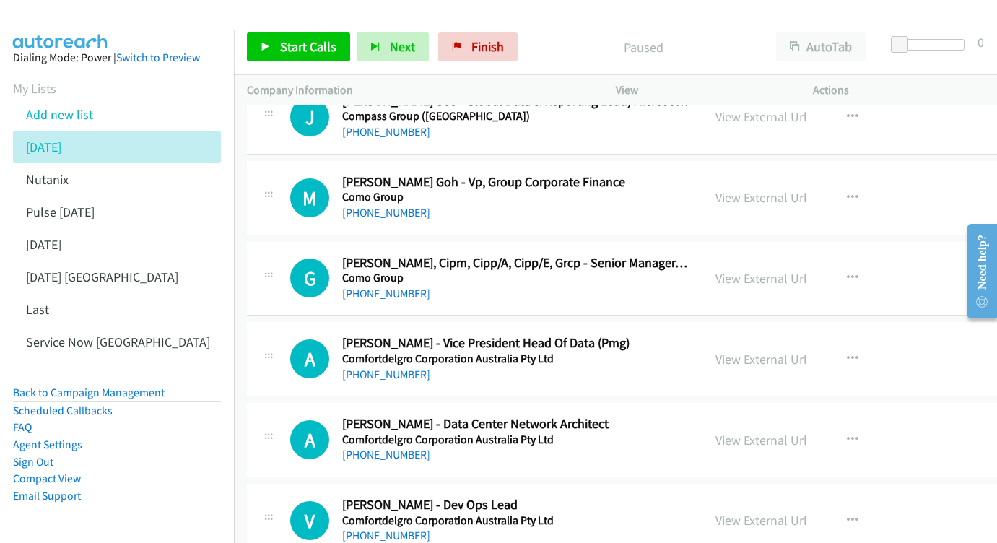
click at [766, 188] on div "View External Url" at bounding box center [761, 197] width 92 height 19
click at [750, 189] on link "View External Url" at bounding box center [761, 197] width 92 height 17
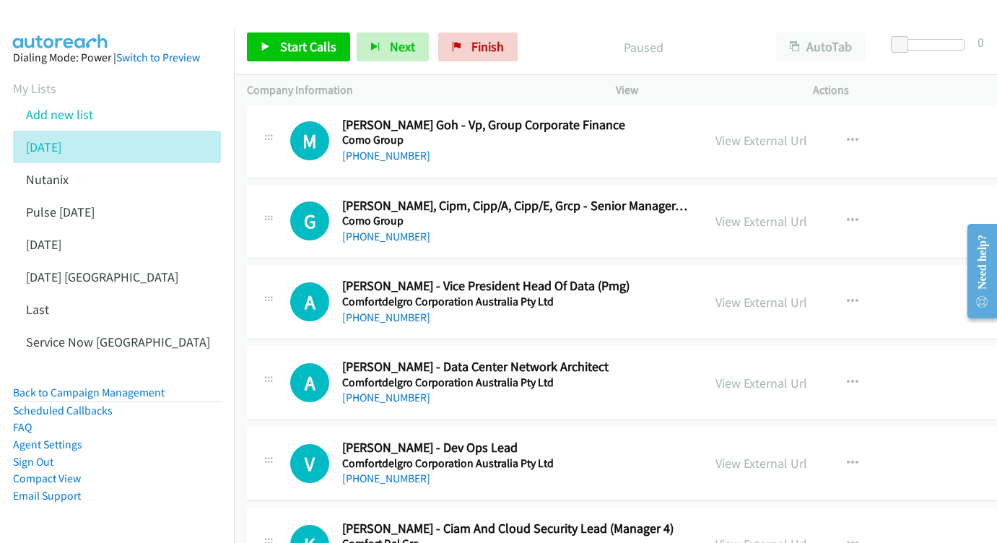
scroll to position [2971, 0]
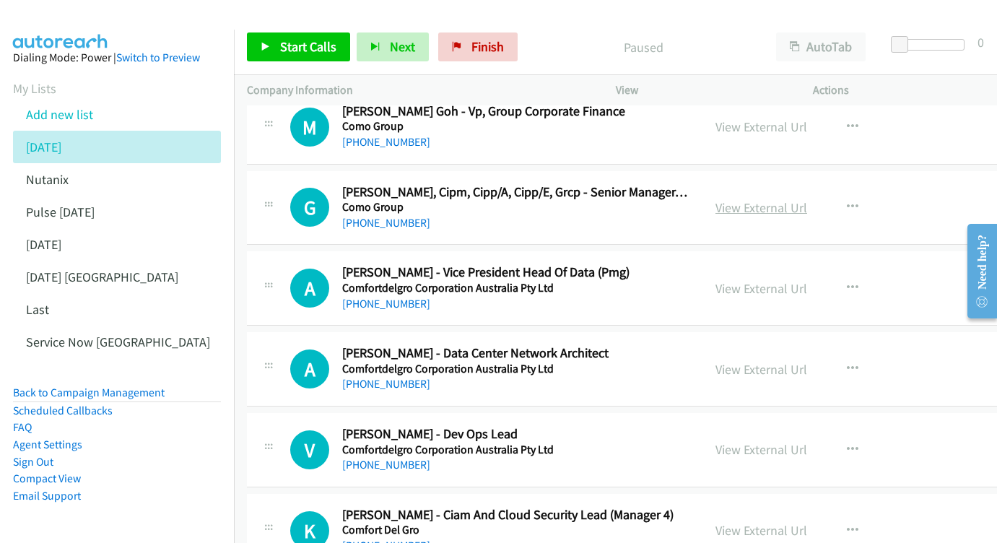
click at [760, 199] on link "View External Url" at bounding box center [761, 207] width 92 height 17
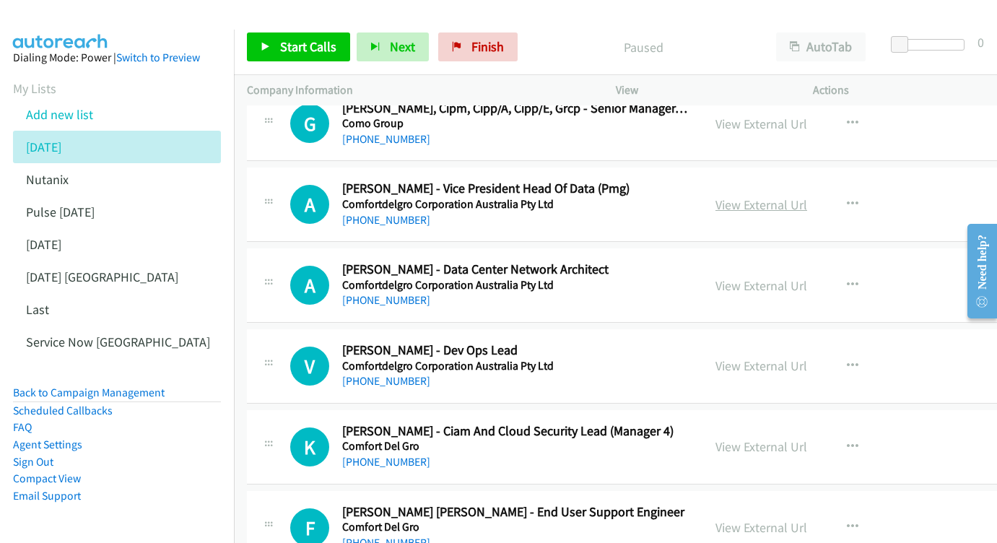
scroll to position [3060, 0]
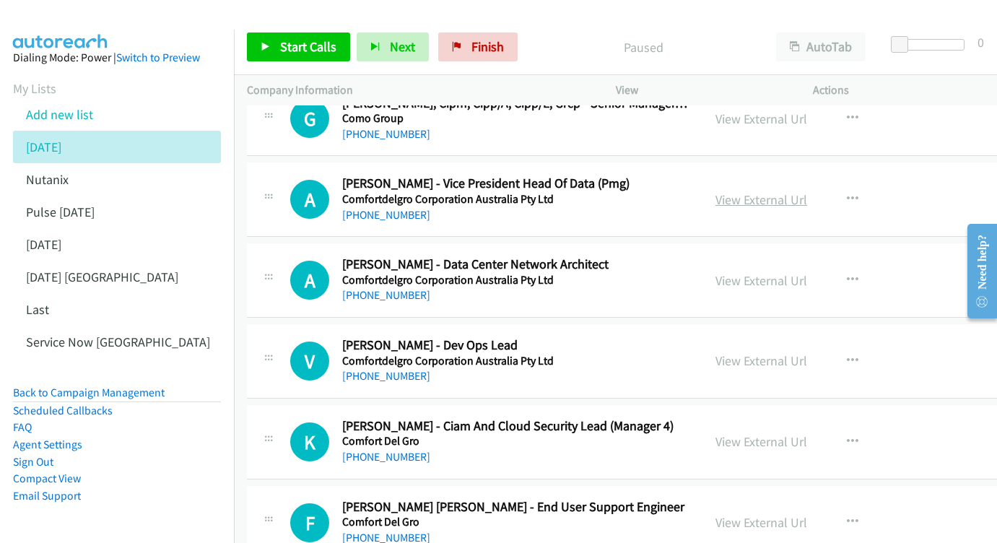
click at [773, 191] on link "View External Url" at bounding box center [761, 199] width 92 height 17
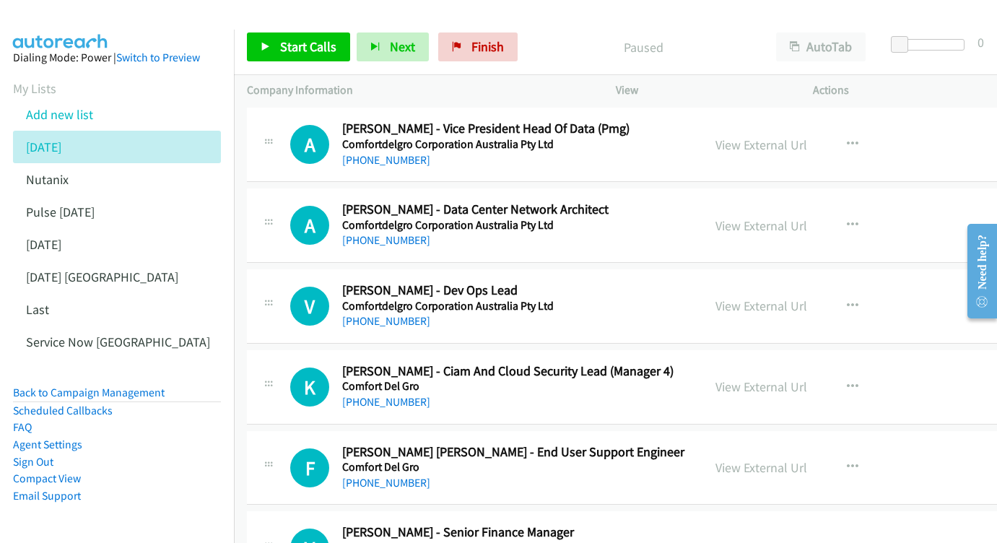
scroll to position [3133, 0]
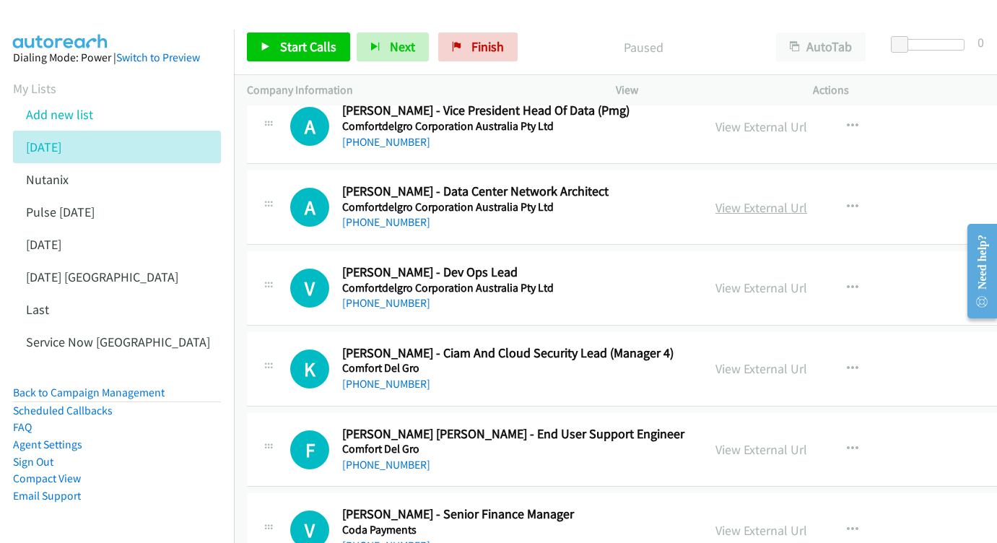
click at [770, 199] on link "View External Url" at bounding box center [761, 207] width 92 height 17
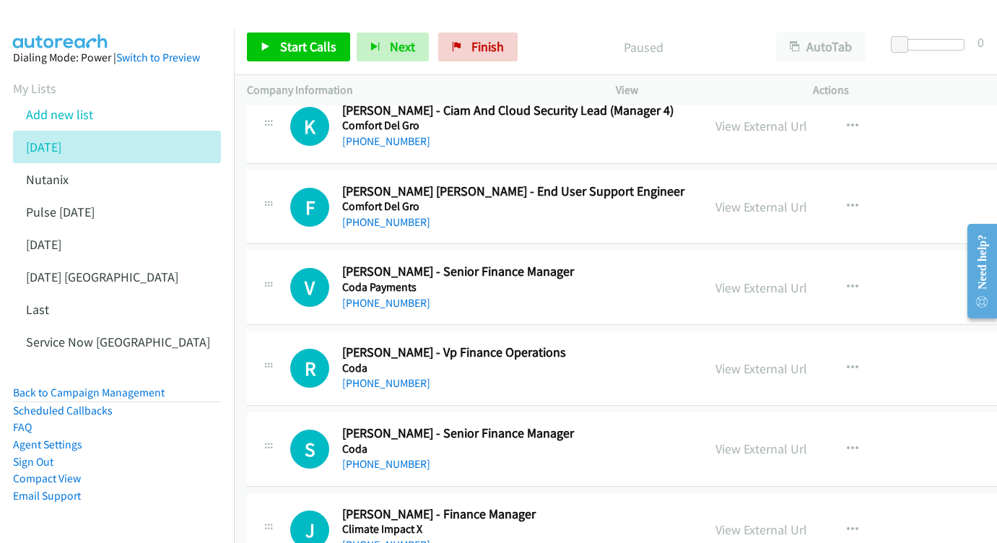
scroll to position [3438, 0]
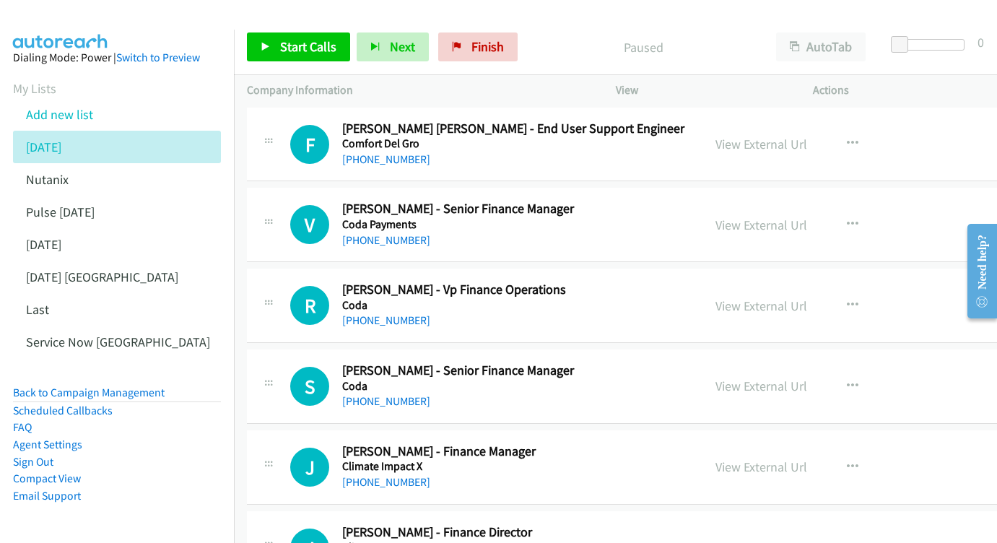
click at [739, 201] on div "View External Url View External Url Schedule/Manage Callback Start Calls Here R…" at bounding box center [823, 225] width 241 height 48
click at [754, 217] on link "View External Url" at bounding box center [761, 225] width 92 height 17
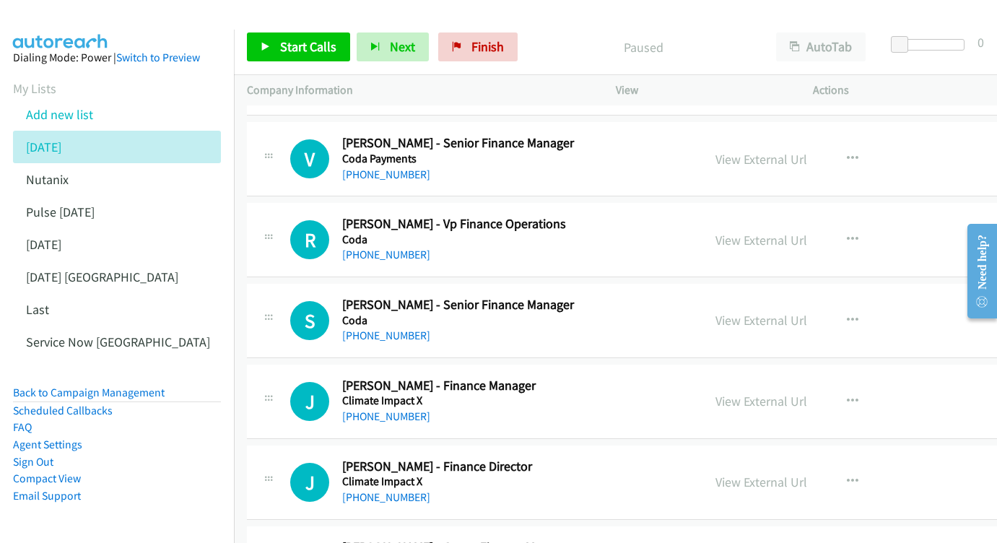
scroll to position [3515, 0]
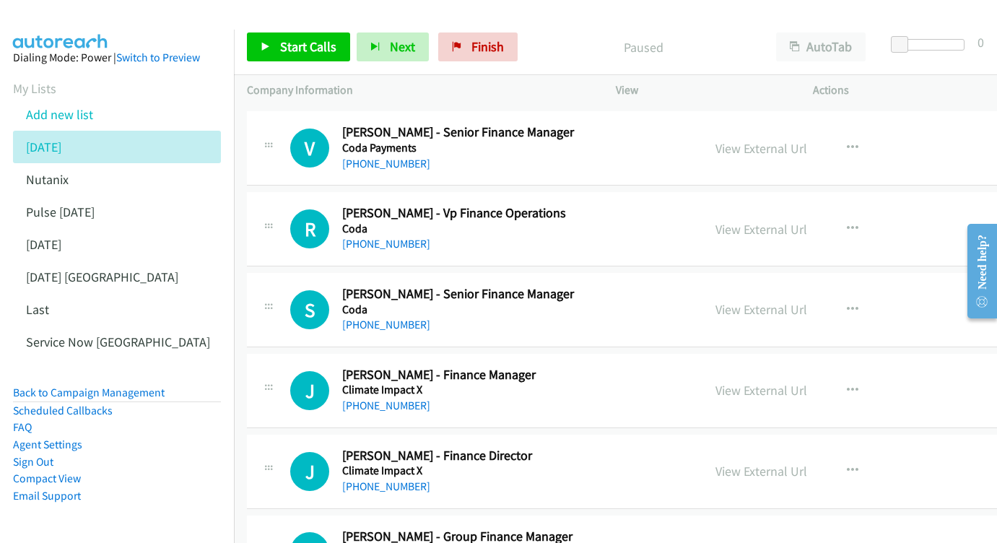
click at [834, 205] on div "View External Url View External Url Schedule/Manage Callback Start Calls Here R…" at bounding box center [823, 229] width 241 height 48
click at [796, 221] on link "View External Url" at bounding box center [761, 229] width 92 height 17
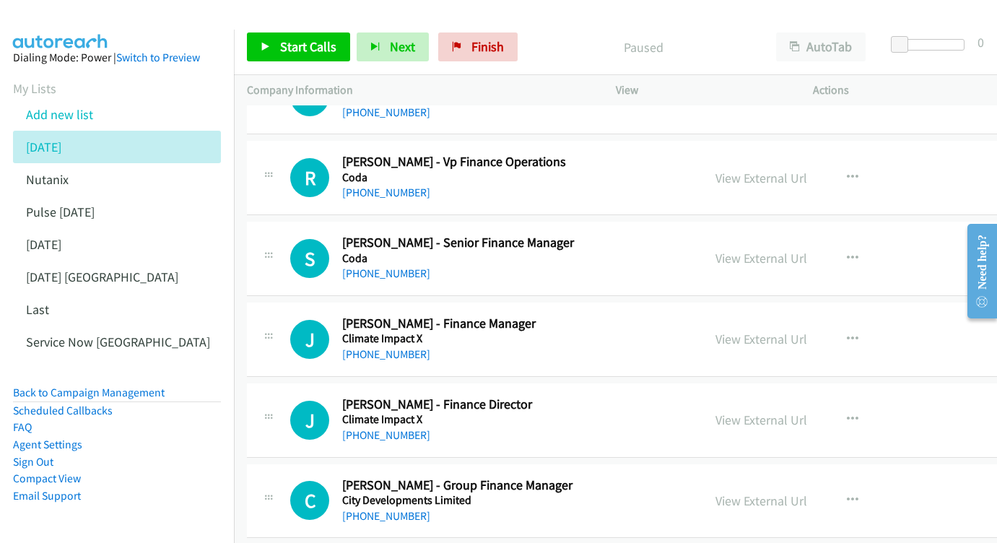
scroll to position [3582, 0]
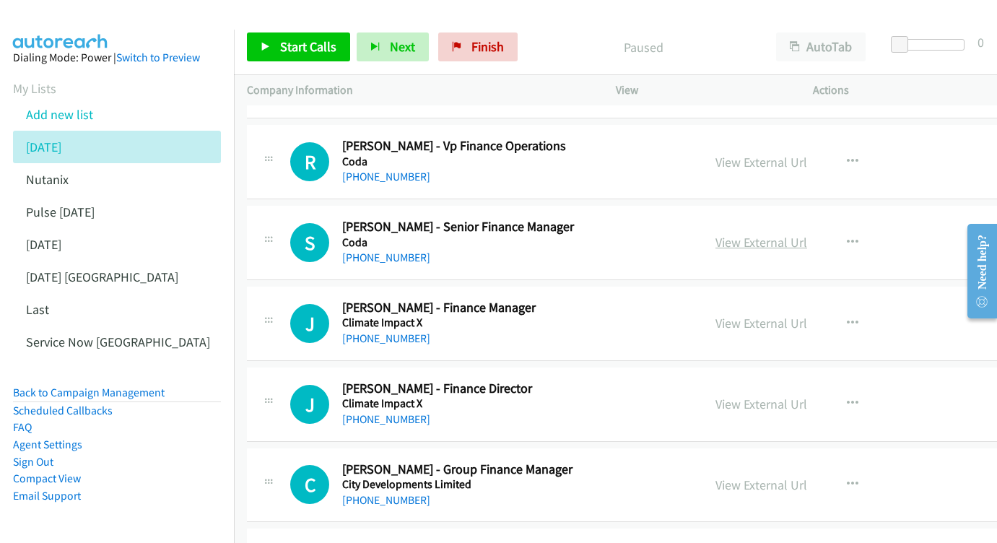
click at [769, 234] on link "View External Url" at bounding box center [761, 242] width 92 height 17
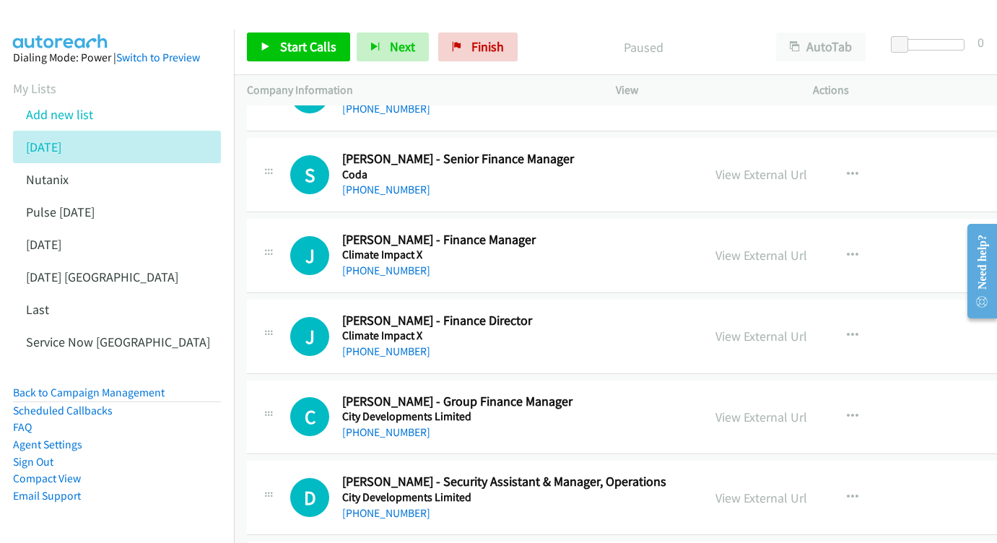
scroll to position [3661, 0]
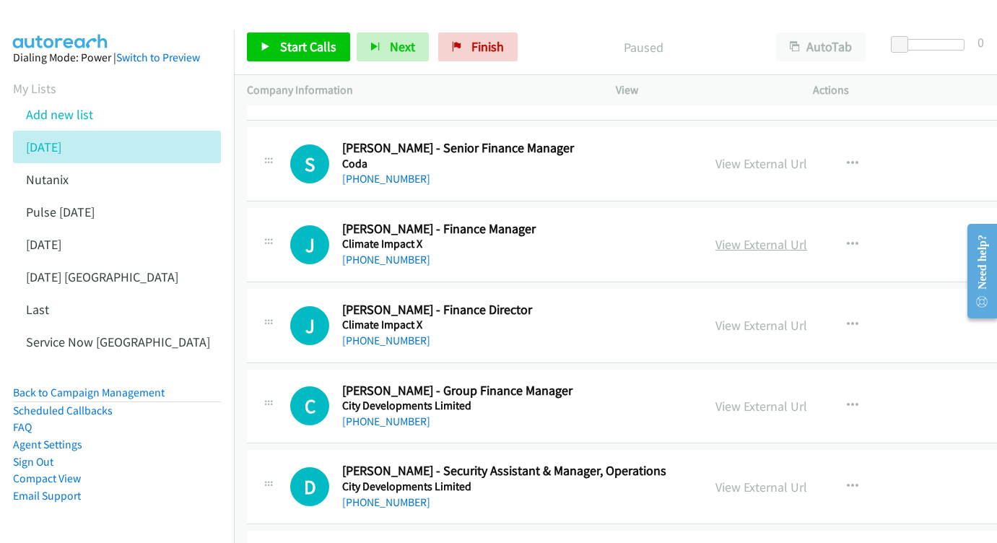
click at [767, 236] on link "View External Url" at bounding box center [761, 244] width 92 height 17
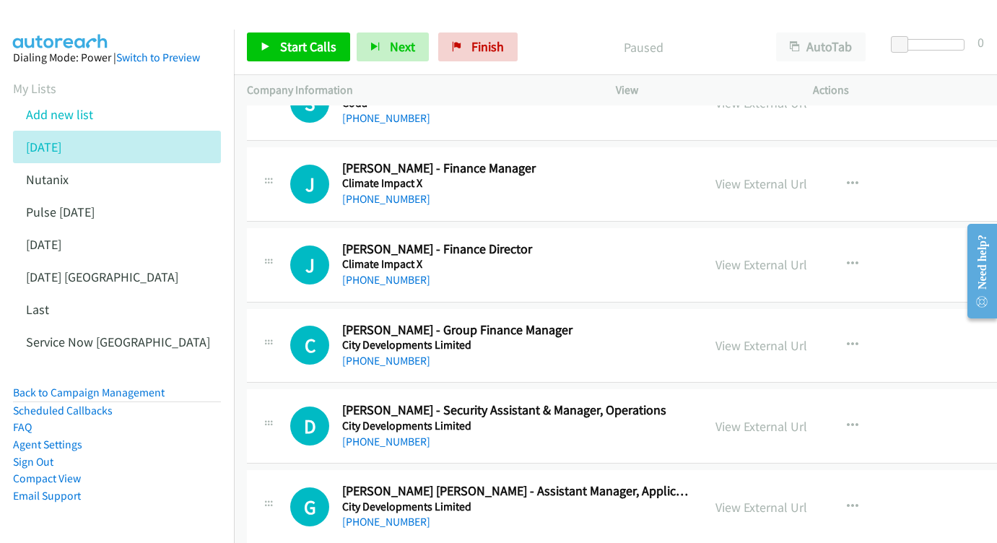
scroll to position [3774, 0]
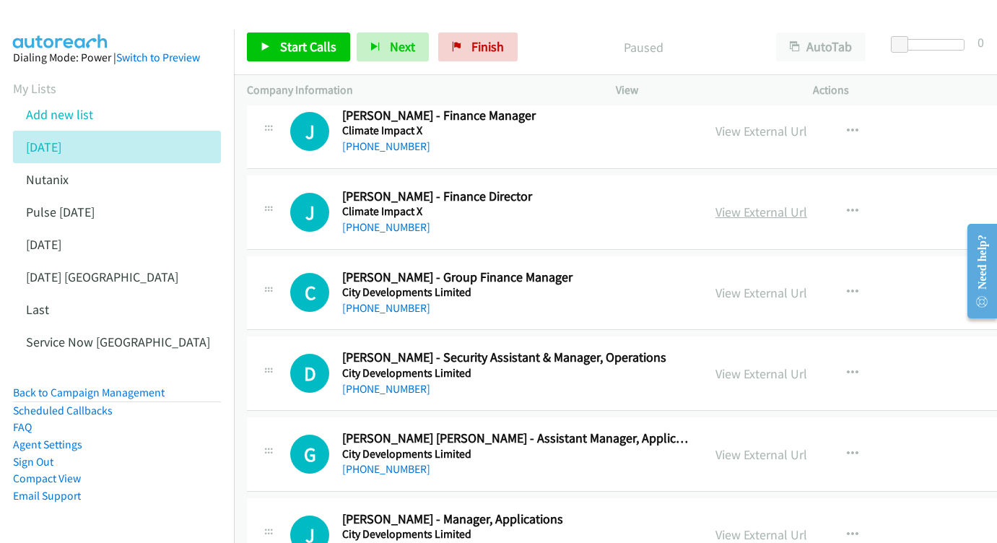
click at [770, 204] on link "View External Url" at bounding box center [761, 212] width 92 height 17
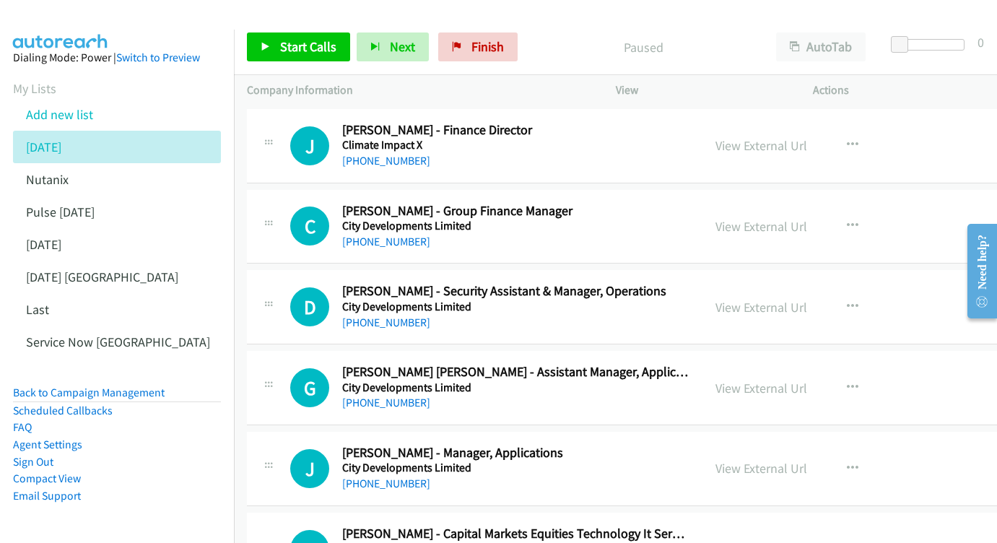
scroll to position [3841, 0]
click at [749, 217] on link "View External Url" at bounding box center [761, 225] width 92 height 17
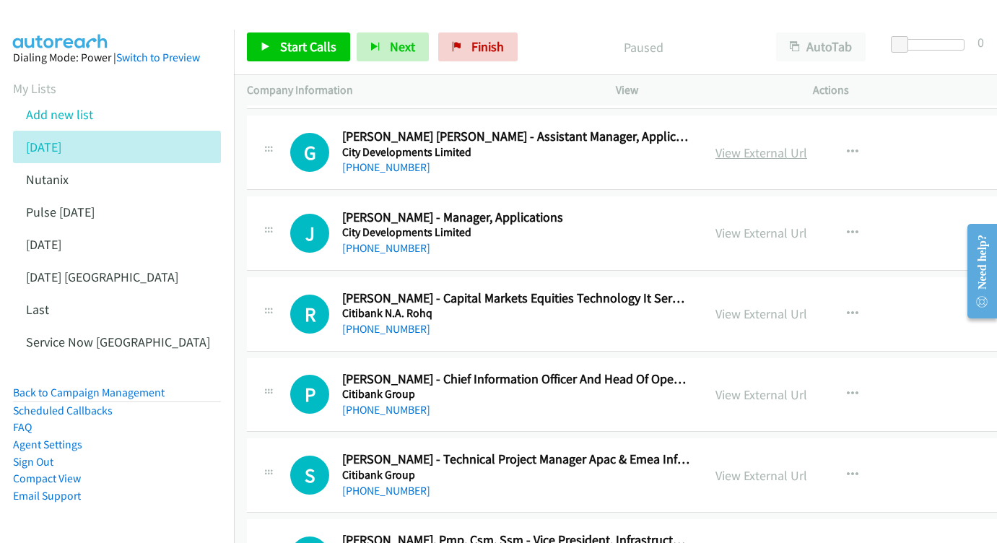
scroll to position [4078, 0]
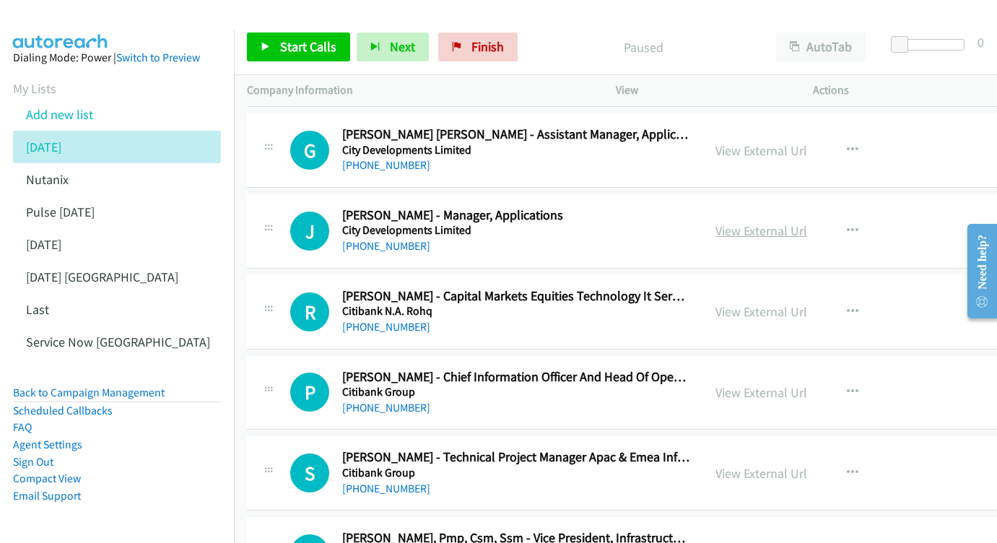
click at [762, 222] on link "View External Url" at bounding box center [761, 230] width 92 height 17
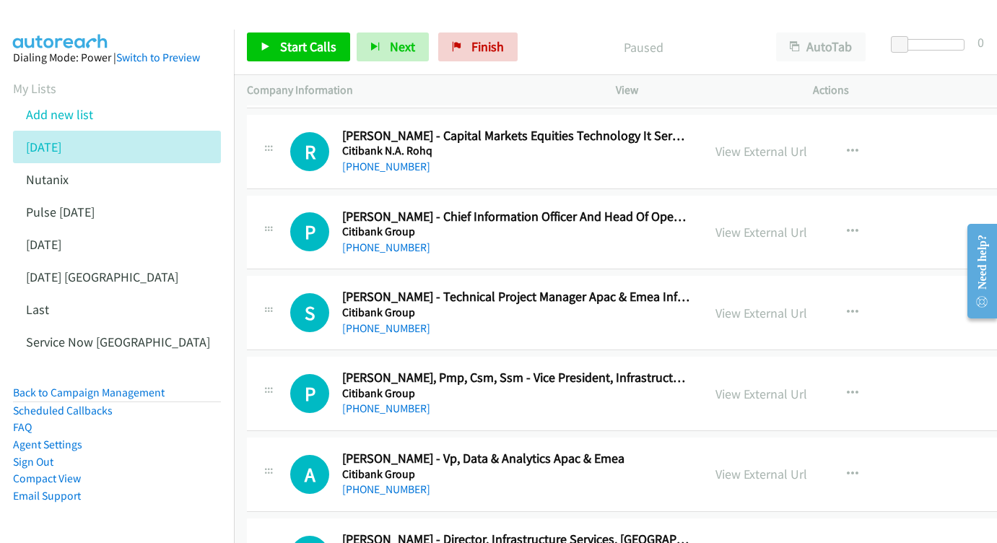
scroll to position [4252, 0]
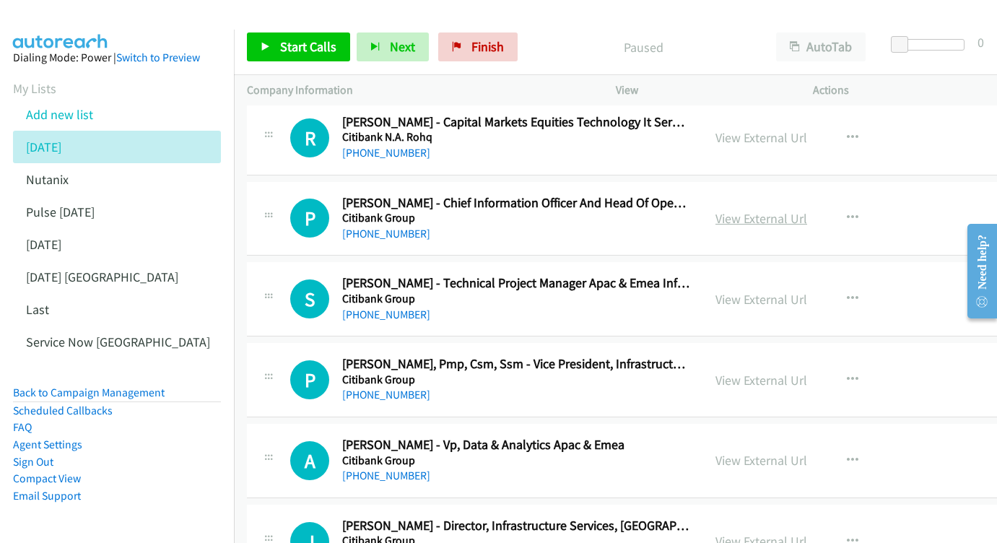
click at [769, 210] on link "View External Url" at bounding box center [761, 218] width 92 height 17
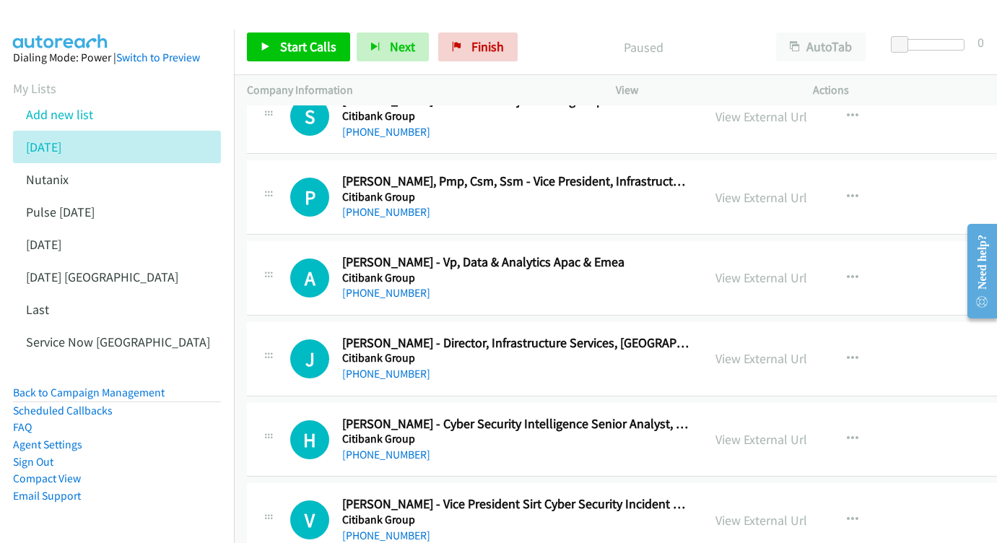
scroll to position [4434, 1]
